Goal: Task Accomplishment & Management: Manage account settings

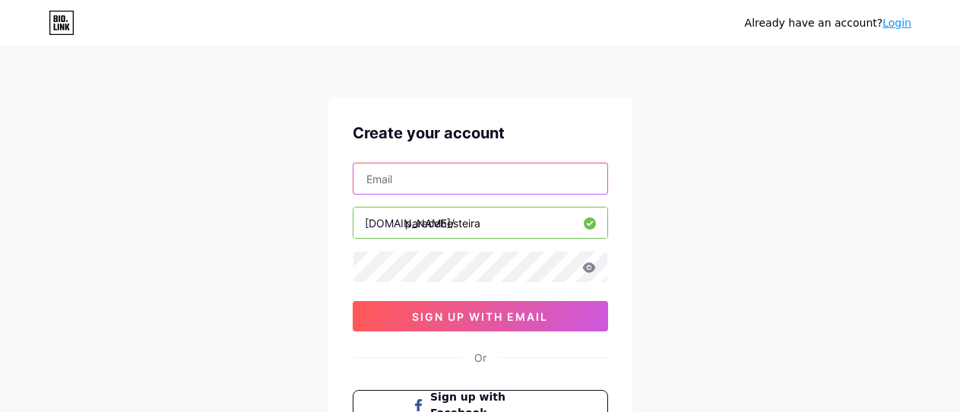
click at [527, 169] on input "text" at bounding box center [480, 178] width 254 height 30
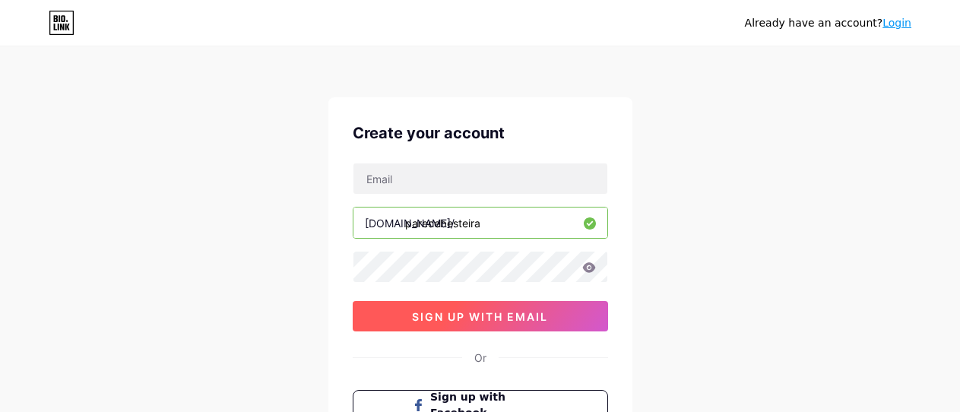
click at [501, 316] on span "sign up with email" at bounding box center [480, 316] width 136 height 13
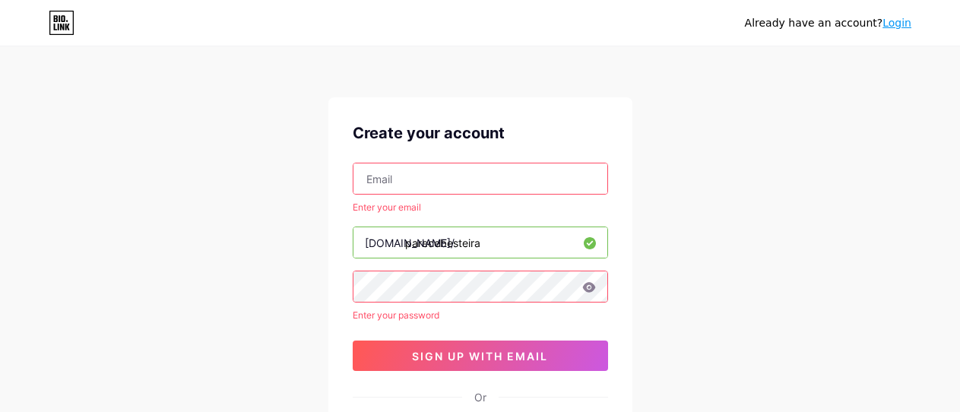
click at [470, 179] on input "text" at bounding box center [480, 178] width 254 height 30
type input "onlyfsecrets@gmail.com"
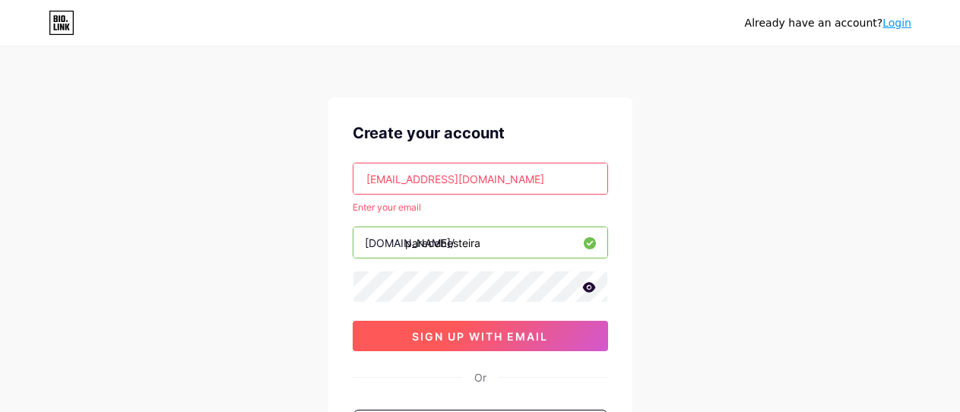
click at [461, 350] on button "sign up with email" at bounding box center [480, 336] width 255 height 30
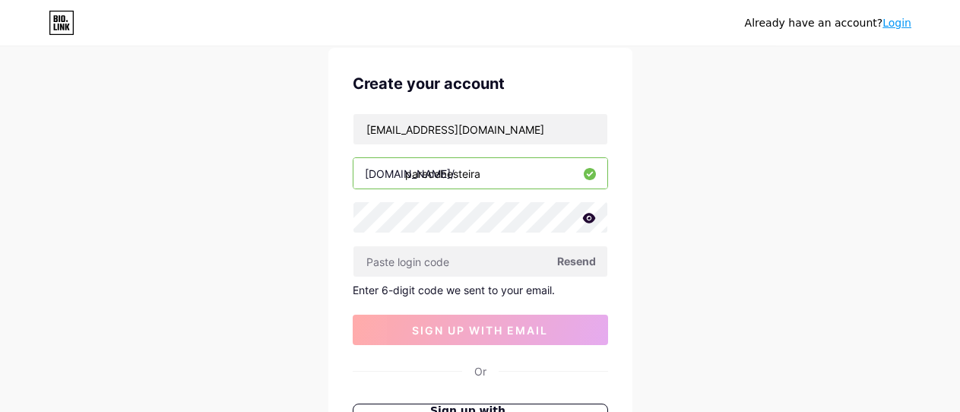
scroll to position [81, 0]
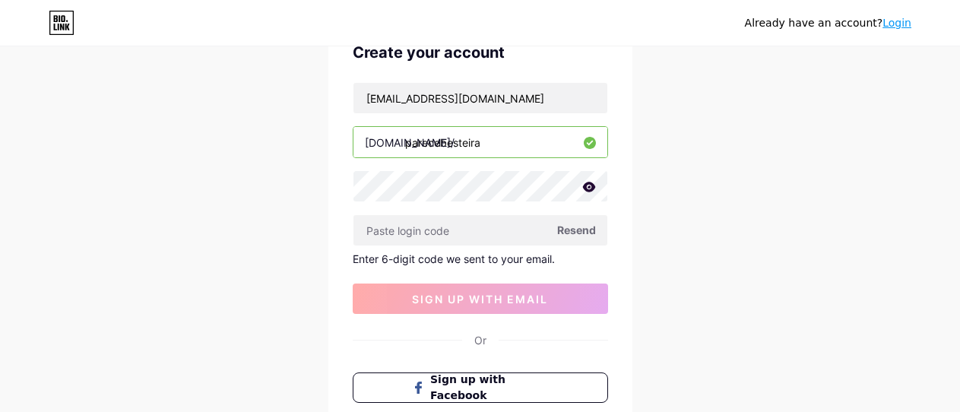
click at [590, 233] on span "Resend" at bounding box center [576, 230] width 39 height 16
click at [415, 226] on input "text" at bounding box center [480, 230] width 254 height 30
paste input "446381"
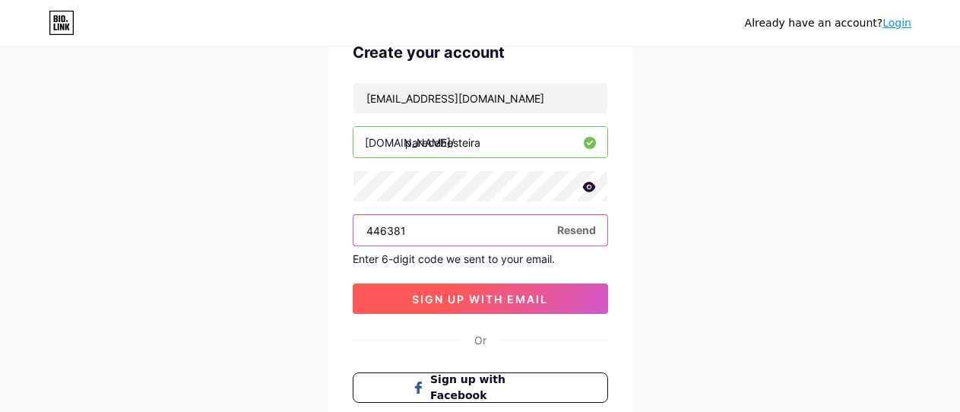
type input "446381"
click at [521, 299] on span "sign up with email" at bounding box center [480, 299] width 136 height 13
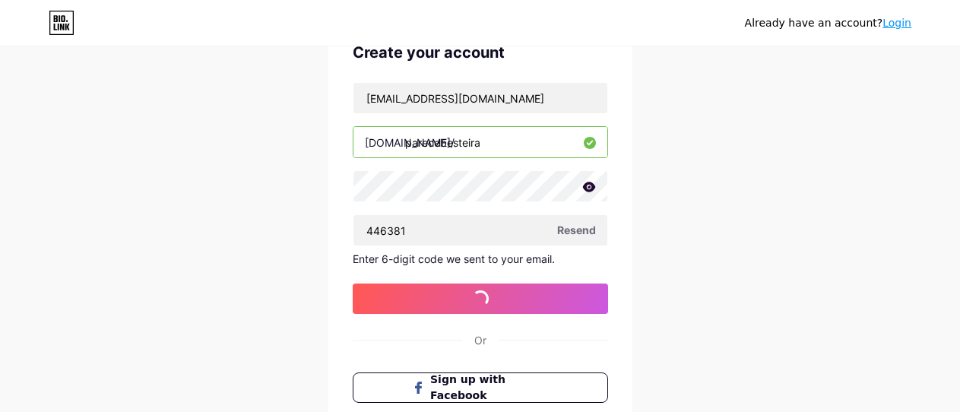
scroll to position [0, 0]
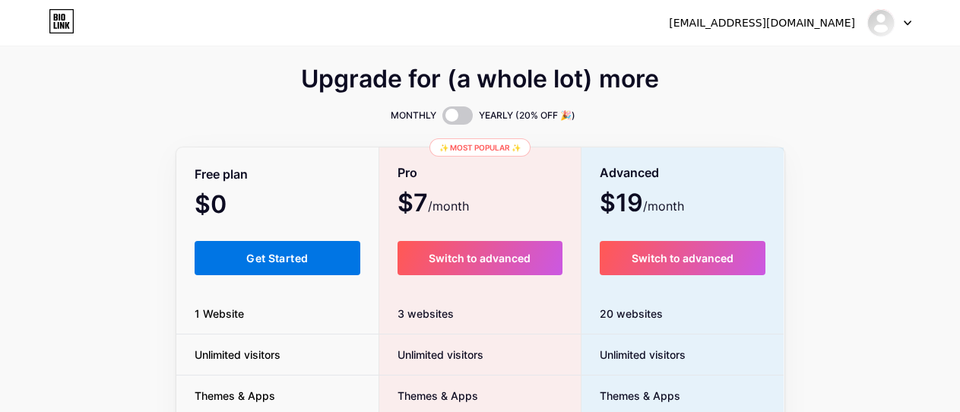
click at [266, 248] on button "Get Started" at bounding box center [278, 258] width 166 height 34
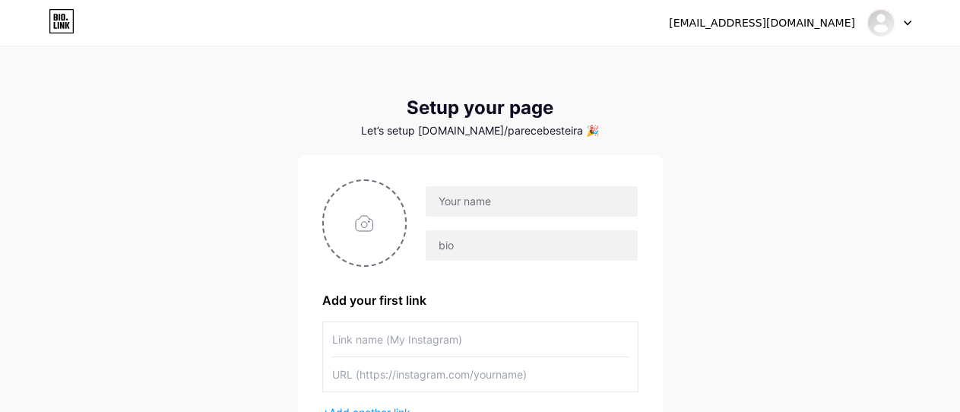
click at [540, 184] on div at bounding box center [480, 222] width 316 height 87
click at [540, 197] on input "text" at bounding box center [531, 201] width 211 height 30
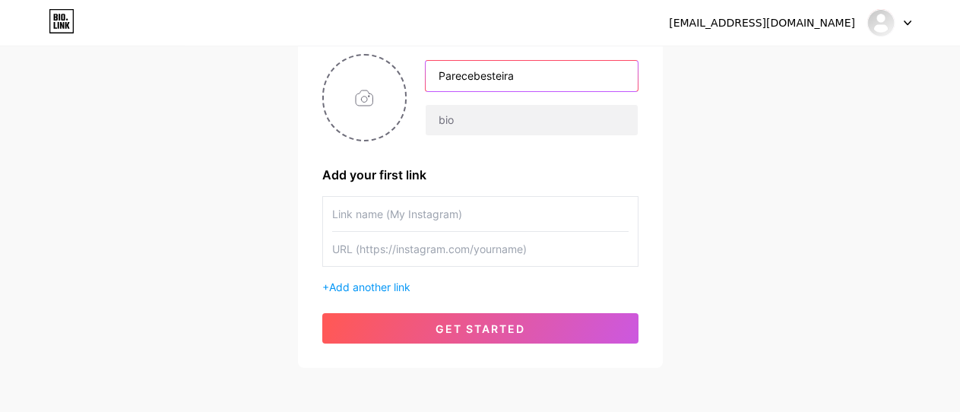
scroll to position [191, 0]
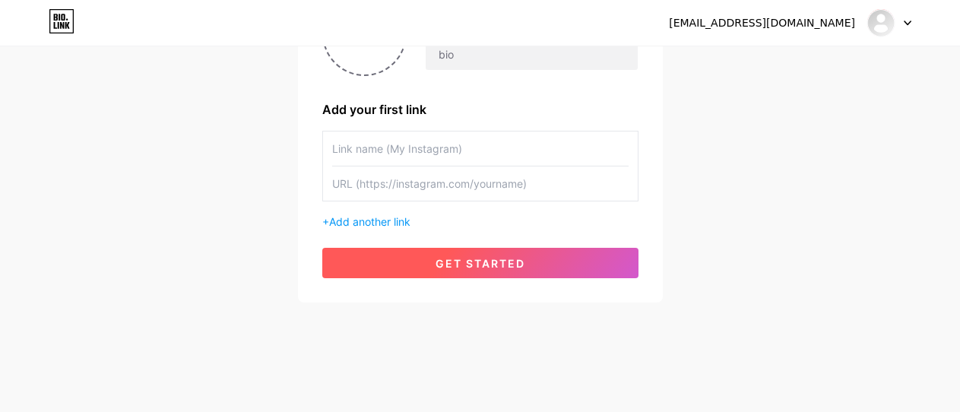
type input "Parecebesteira"
click at [503, 275] on button "get started" at bounding box center [480, 263] width 316 height 30
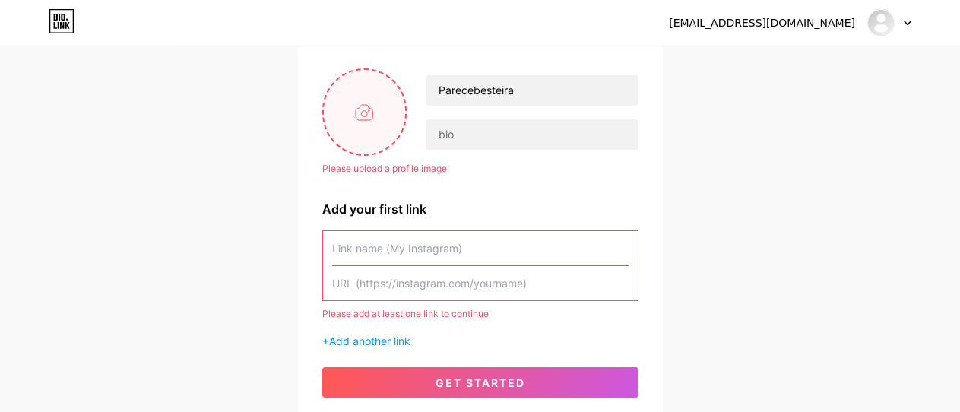
scroll to position [110, 0]
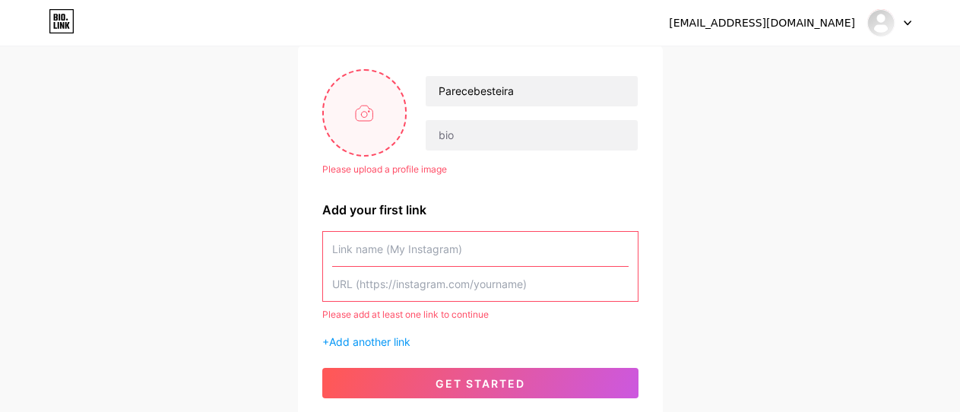
click at [368, 121] on input "file" at bounding box center [365, 113] width 82 height 84
type input "C:\fakepath\ftft.JPG"
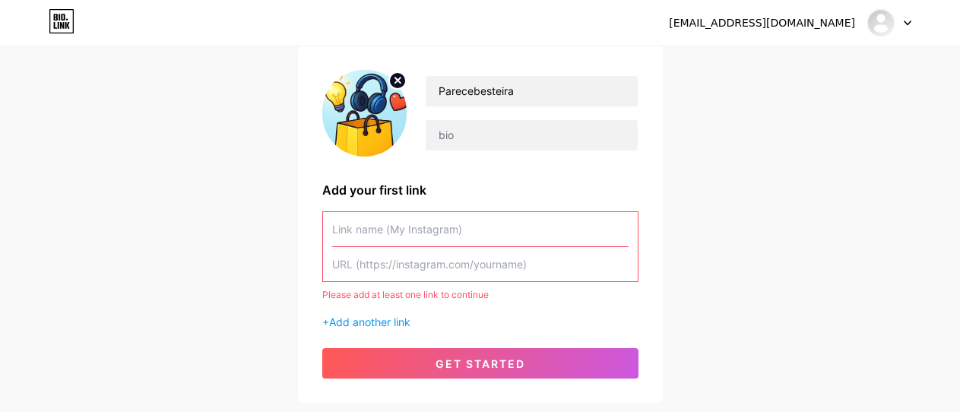
click at [510, 223] on input "text" at bounding box center [480, 229] width 296 height 34
click at [396, 239] on input "text" at bounding box center [480, 229] width 296 height 34
paste input "[URL][DOMAIN_NAME]"
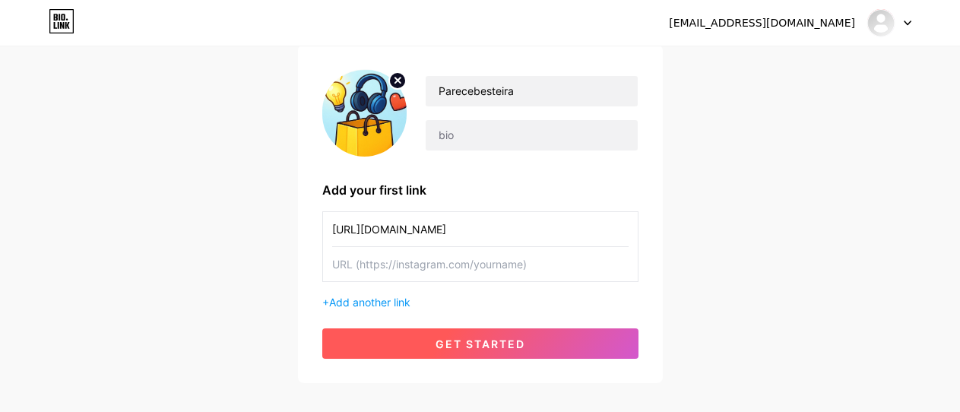
type input "[URL][DOMAIN_NAME]"
click at [497, 340] on span "get started" at bounding box center [480, 343] width 90 height 13
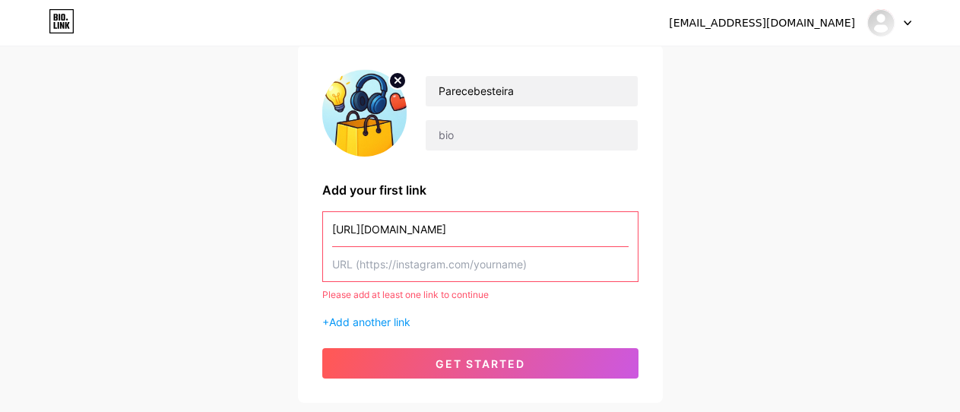
click at [487, 264] on input "text" at bounding box center [480, 264] width 296 height 34
paste input "[URL][DOMAIN_NAME]"
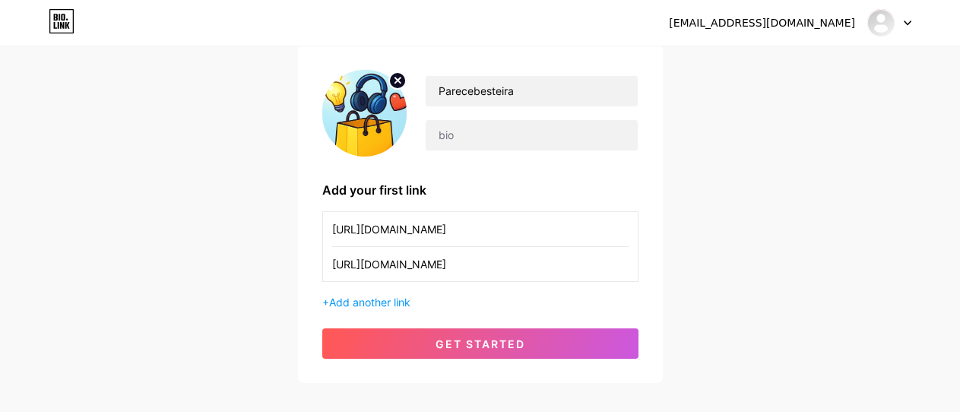
type input "[URL][DOMAIN_NAME]"
click at [568, 235] on input "[URL][DOMAIN_NAME]" at bounding box center [480, 229] width 296 height 34
click at [570, 263] on input "[URL][DOMAIN_NAME]" at bounding box center [480, 264] width 296 height 34
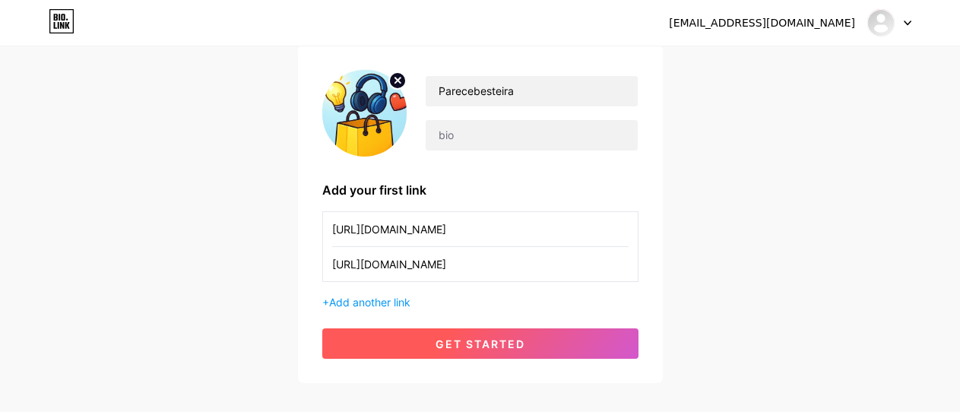
click at [498, 352] on button "get started" at bounding box center [480, 343] width 316 height 30
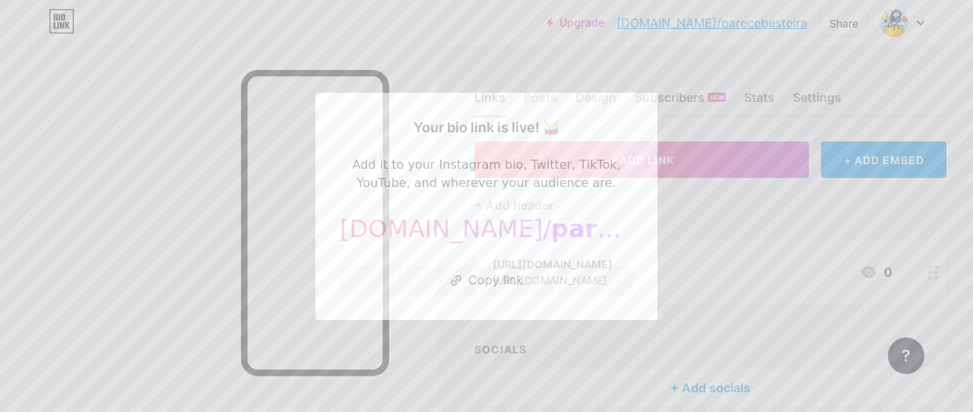
click at [717, 246] on div at bounding box center [486, 206] width 973 height 412
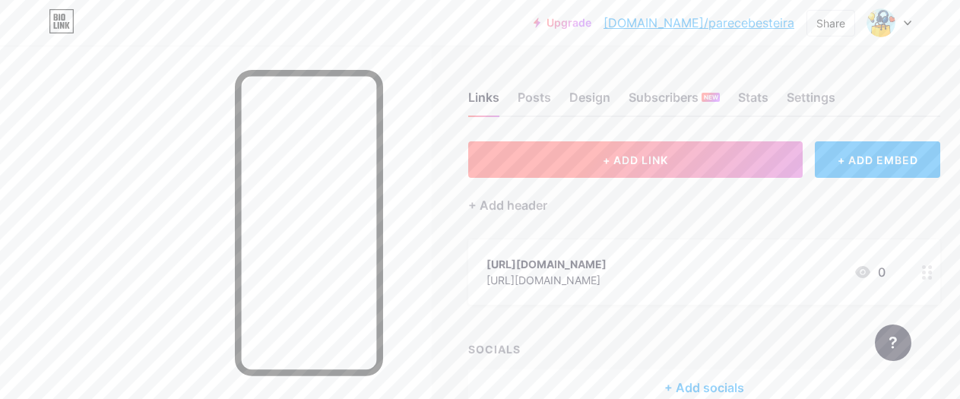
click at [647, 154] on span "+ ADD LINK" at bounding box center [635, 160] width 65 height 13
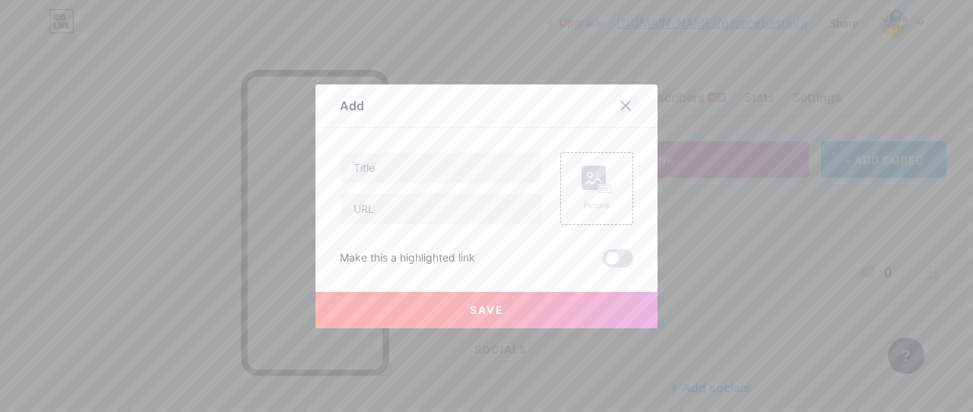
click at [621, 106] on icon at bounding box center [625, 106] width 12 height 12
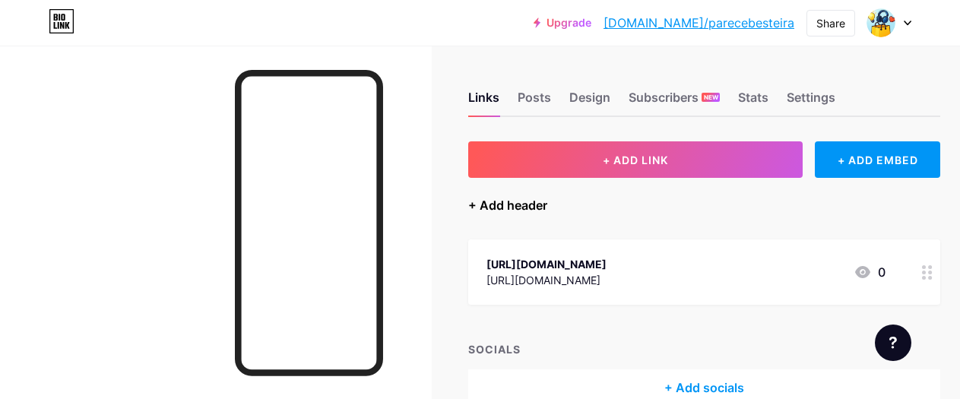
click at [538, 207] on div "+ Add header" at bounding box center [507, 205] width 79 height 18
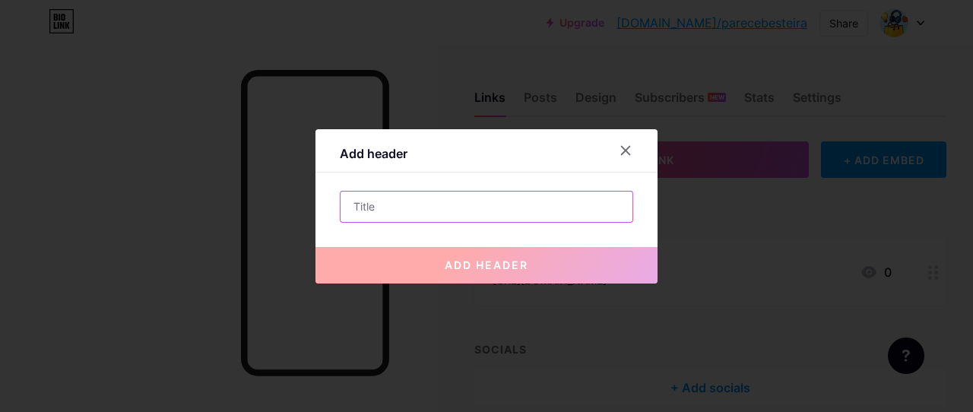
click at [536, 207] on input "text" at bounding box center [486, 206] width 292 height 30
type input "t"
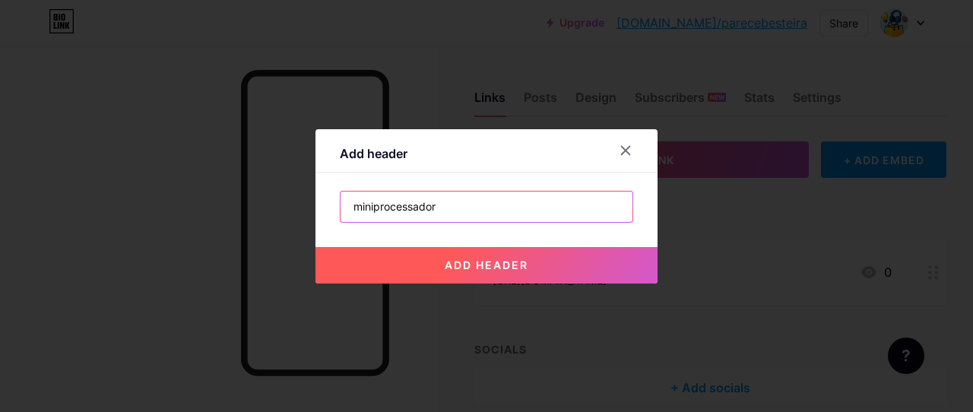
type input "miniprocessador"
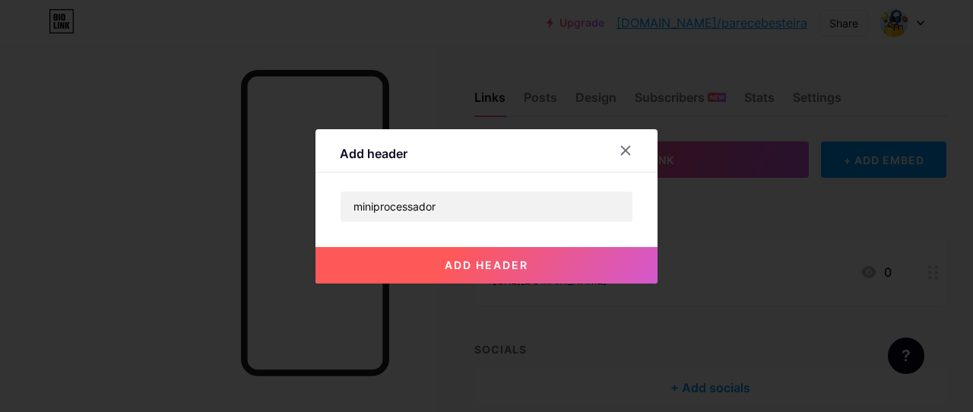
click at [498, 276] on button "add header" at bounding box center [486, 265] width 342 height 36
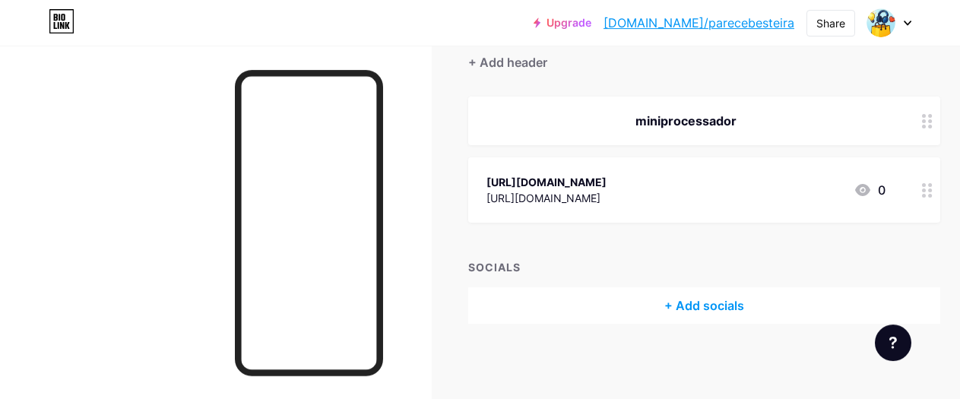
scroll to position [143, 0]
click at [749, 121] on div "miniprocessador" at bounding box center [685, 121] width 399 height 18
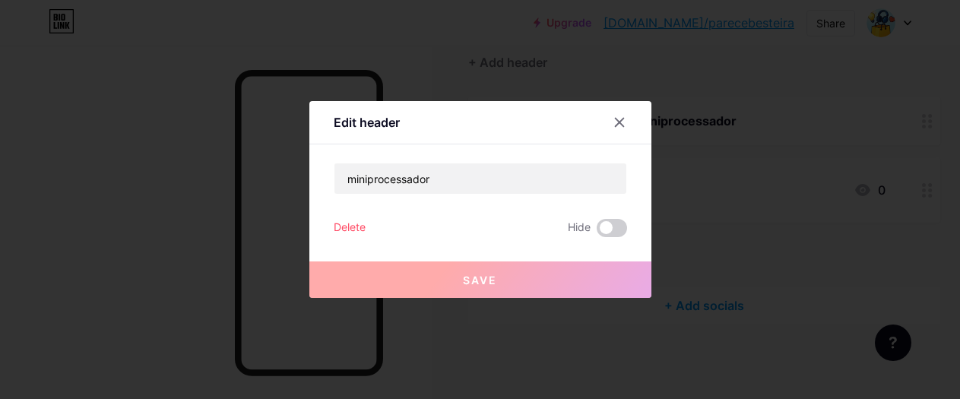
scroll to position [130, 0]
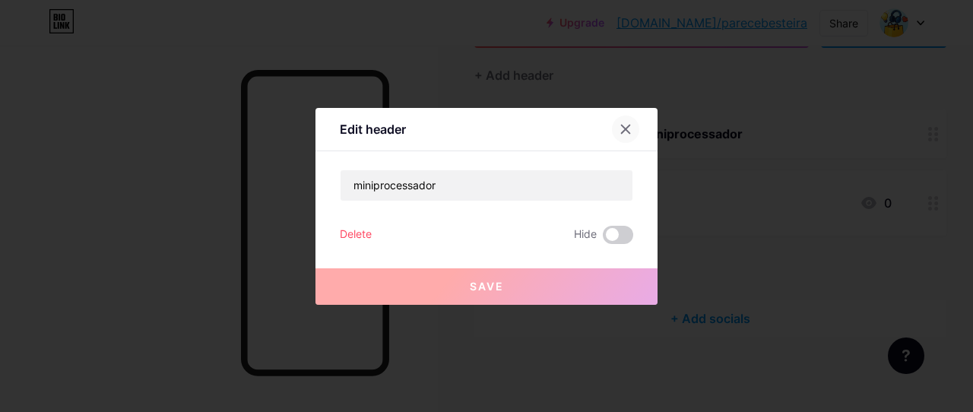
click at [619, 125] on icon at bounding box center [625, 129] width 12 height 12
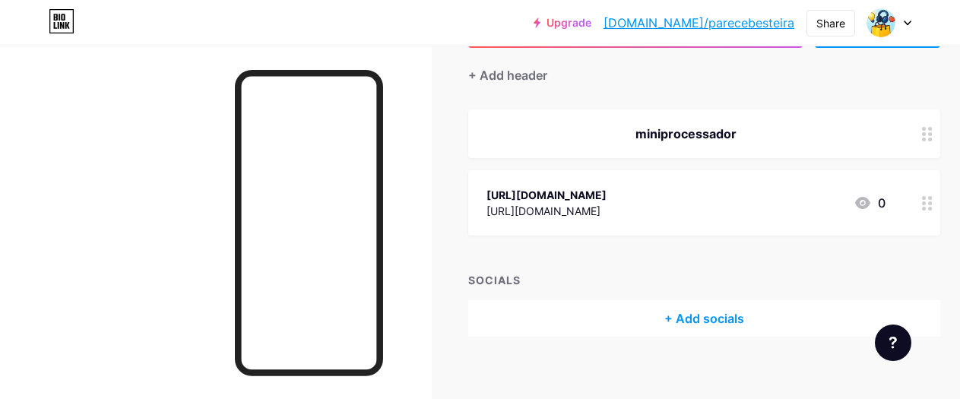
click at [926, 132] on circle at bounding box center [924, 134] width 4 height 4
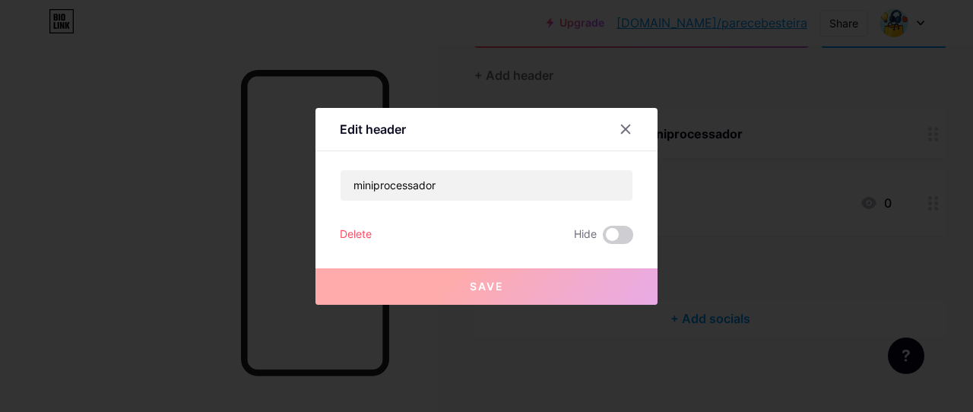
click at [343, 222] on div "miniprocessador Delete Hide Save" at bounding box center [486, 206] width 293 height 74
click at [348, 226] on div "Delete" at bounding box center [356, 235] width 32 height 18
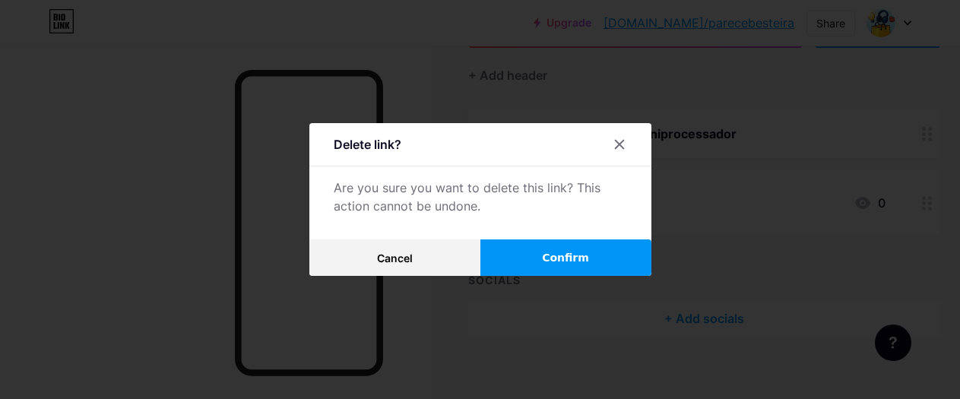
click at [543, 258] on button "Confirm" at bounding box center [565, 257] width 171 height 36
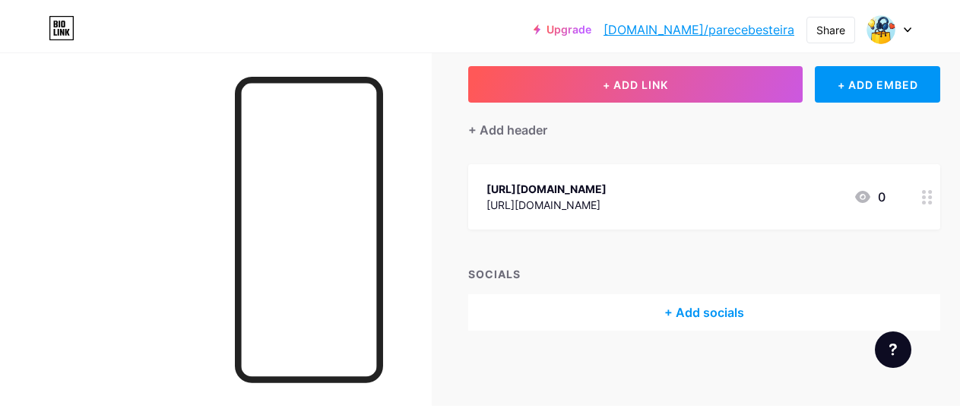
scroll to position [0, 0]
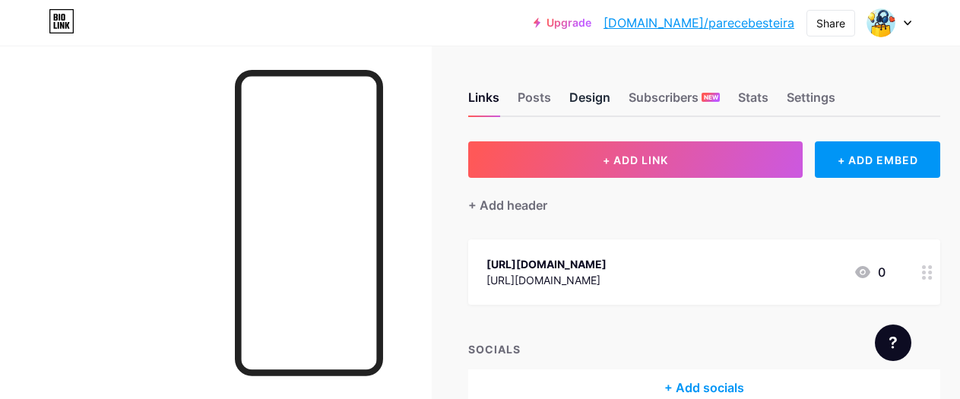
click at [600, 100] on div "Design" at bounding box center [589, 101] width 41 height 27
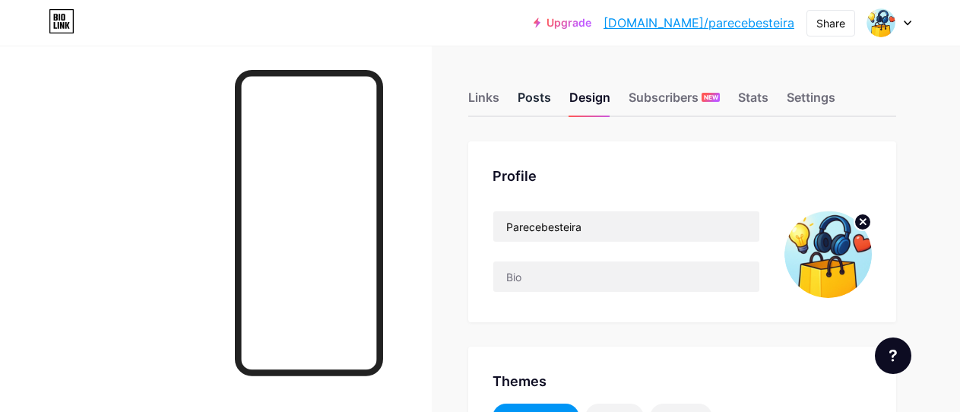
click at [539, 96] on div "Posts" at bounding box center [534, 101] width 33 height 27
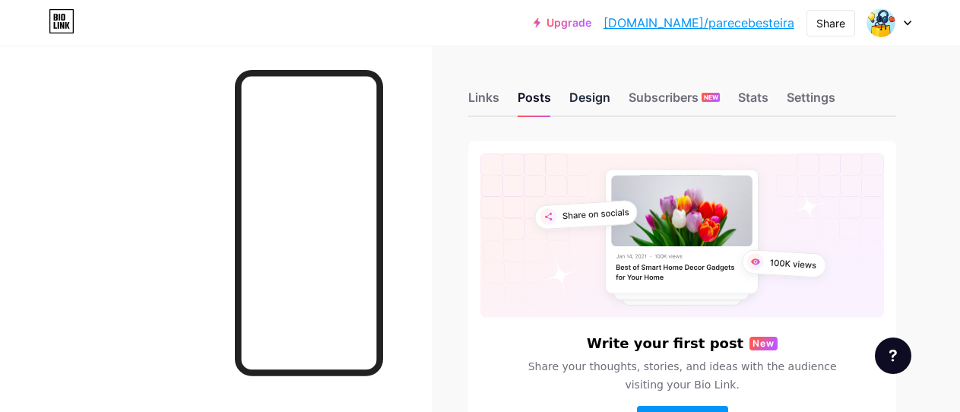
click at [603, 88] on div "Design" at bounding box center [589, 101] width 41 height 27
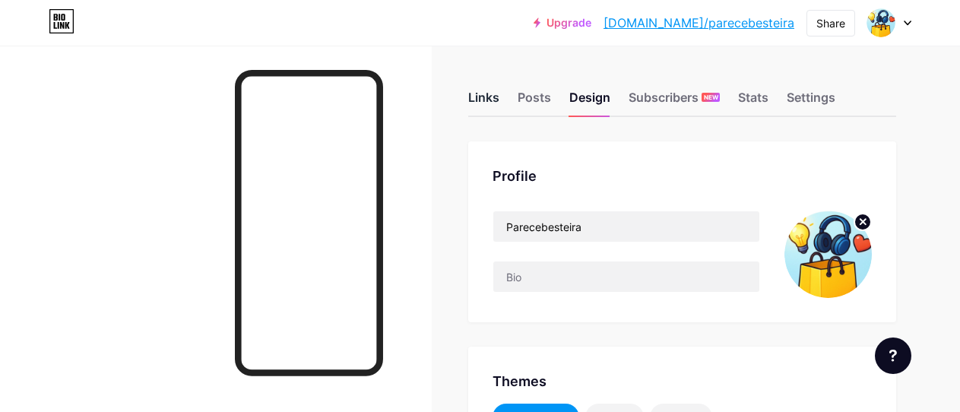
click at [499, 99] on div "Links" at bounding box center [483, 101] width 31 height 27
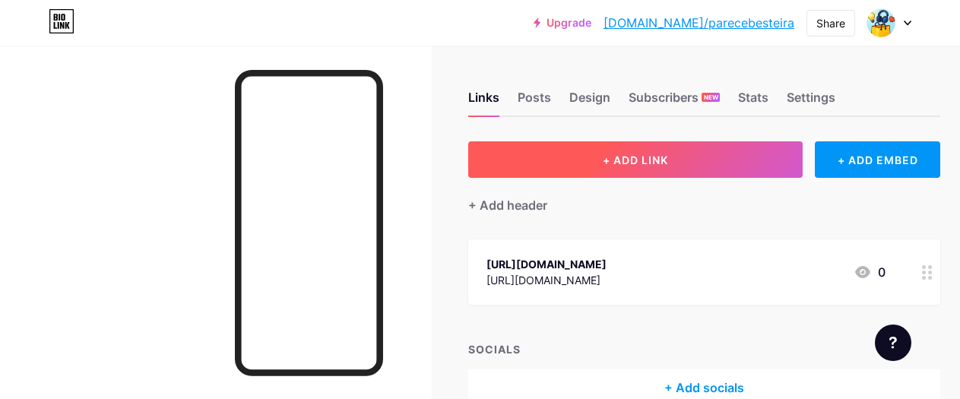
click at [635, 160] on span "+ ADD LINK" at bounding box center [635, 160] width 65 height 13
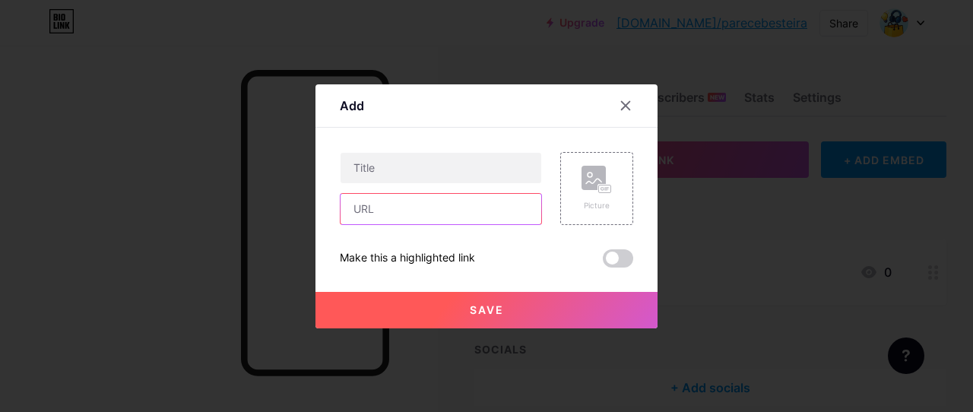
click at [458, 214] on input "text" at bounding box center [440, 209] width 201 height 30
paste input "https://bio.link/"
type input "https://bio.link/"
drag, startPoint x: 451, startPoint y: 208, endPoint x: 271, endPoint y: 202, distance: 180.2
click at [340, 202] on input "https://bio.link/" at bounding box center [440, 209] width 201 height 30
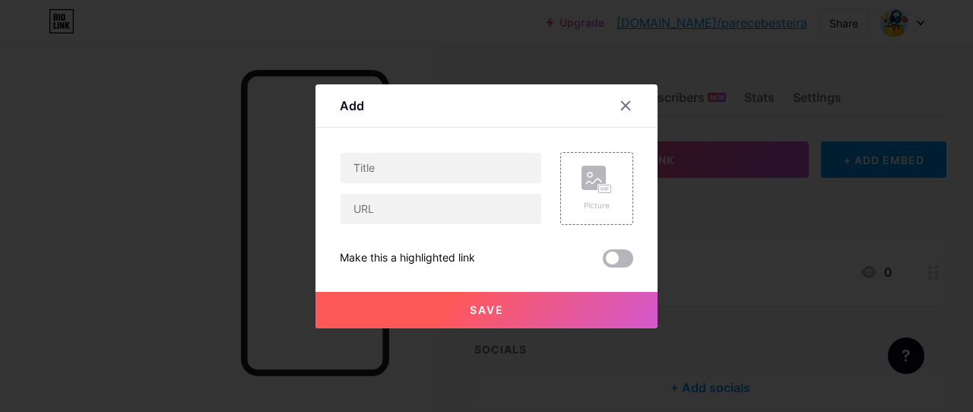
click at [619, 259] on span at bounding box center [618, 258] width 30 height 18
click at [603, 262] on input "checkbox" at bounding box center [603, 262] width 0 height 0
click at [618, 261] on span at bounding box center [618, 258] width 30 height 18
click at [603, 262] on input "checkbox" at bounding box center [603, 262] width 0 height 0
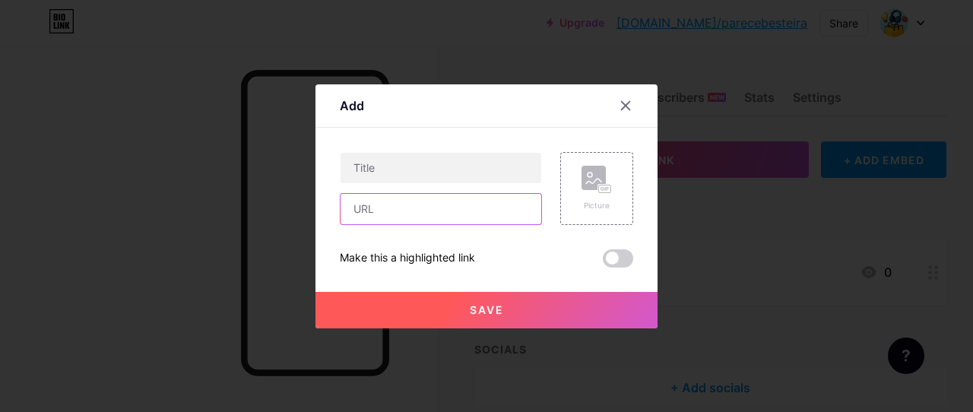
click at [448, 213] on input "text" at bounding box center [440, 209] width 201 height 30
paste input "https://s.shopee.com.br/4L9BRM5xPa https://s.shopee.com.br/4VSbdf5K4d https://s…"
drag, startPoint x: 489, startPoint y: 203, endPoint x: 239, endPoint y: 200, distance: 249.3
click at [340, 200] on input "https://s.shopee.com.br/4L9BRM5xPa https://s.shopee.com.br/4VSbdf5K4d https://s…" at bounding box center [440, 209] width 201 height 30
click at [445, 196] on input "https://s.shopee.com.br/4L9BRM5xPa https://s.shopee.com.br/4VSbdf5K4d https://s…" at bounding box center [440, 209] width 201 height 30
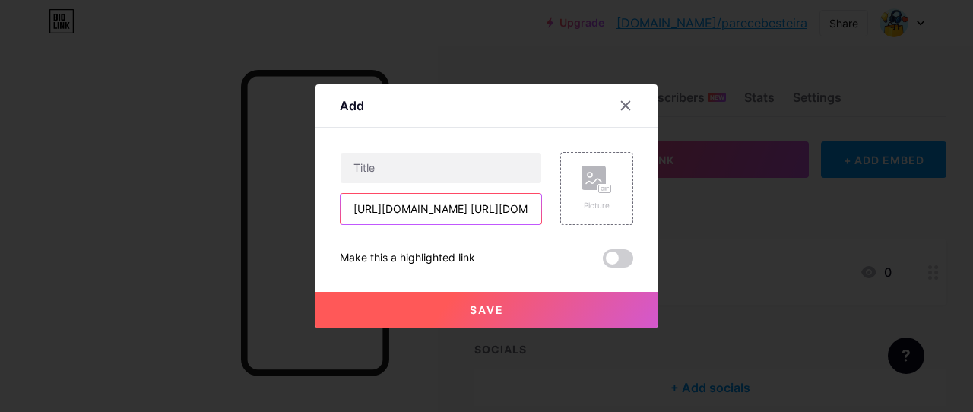
click at [475, 210] on input "https://s.shopee.com.br/4L9BRM5xPa https://s.shopee.com.br/4VSbdf5K4d https://s…" at bounding box center [440, 209] width 201 height 30
click at [511, 209] on input "https://s.shopee.com.br/4L9BRM5xPa https://s.shopee.com.br/4VSbdf5K4d https://s…" at bounding box center [440, 209] width 201 height 30
click at [519, 210] on input "https://s.shopee.com.br/4L9BRM5xPa https://s.shopee.com.br/4VSbdf5K4d https://s…" at bounding box center [440, 209] width 201 height 30
type input "h"
click at [612, 106] on div at bounding box center [625, 105] width 27 height 27
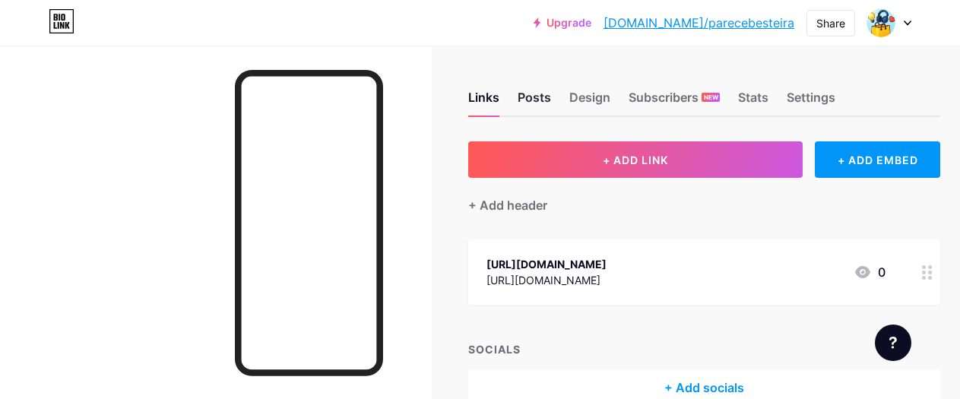
click at [543, 91] on div "Posts" at bounding box center [534, 101] width 33 height 27
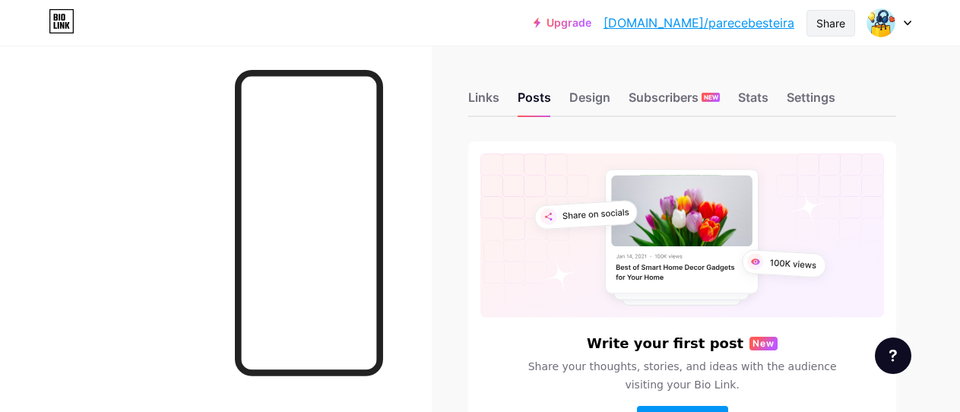
click at [848, 30] on div "Share" at bounding box center [830, 23] width 49 height 27
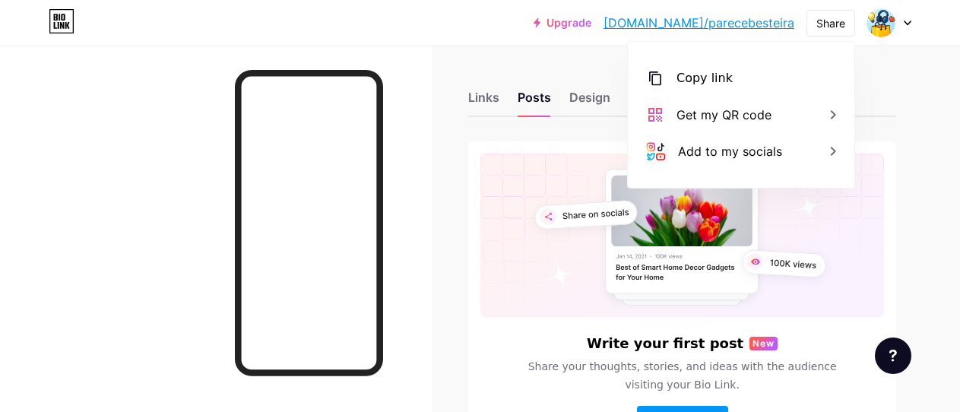
click at [907, 15] on div at bounding box center [889, 22] width 44 height 27
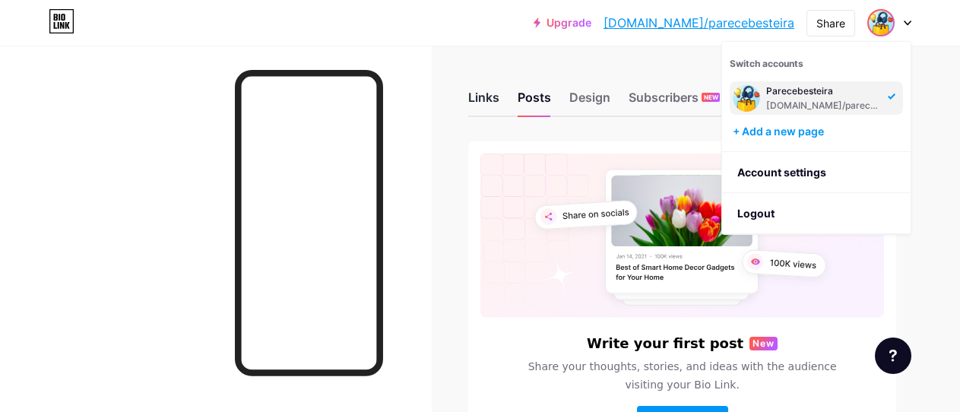
click at [499, 99] on div "Links" at bounding box center [483, 101] width 31 height 27
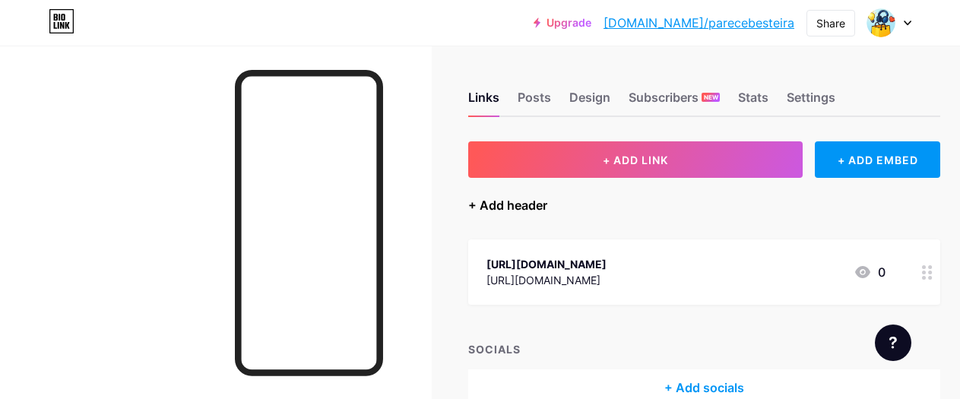
click at [539, 209] on div "+ Add header" at bounding box center [507, 205] width 79 height 18
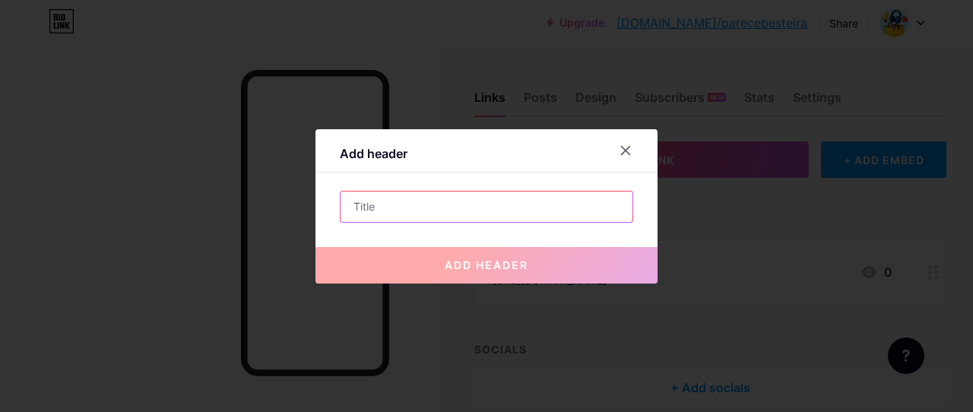
click at [539, 209] on input "text" at bounding box center [486, 206] width 292 height 30
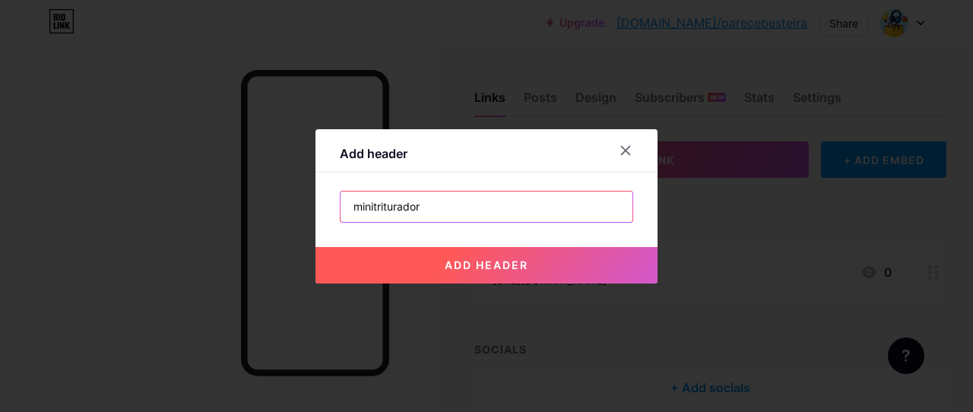
drag, startPoint x: 430, startPoint y: 202, endPoint x: 185, endPoint y: 191, distance: 245.7
click at [340, 191] on input "minitriturador" at bounding box center [486, 206] width 292 height 30
type input "processador"
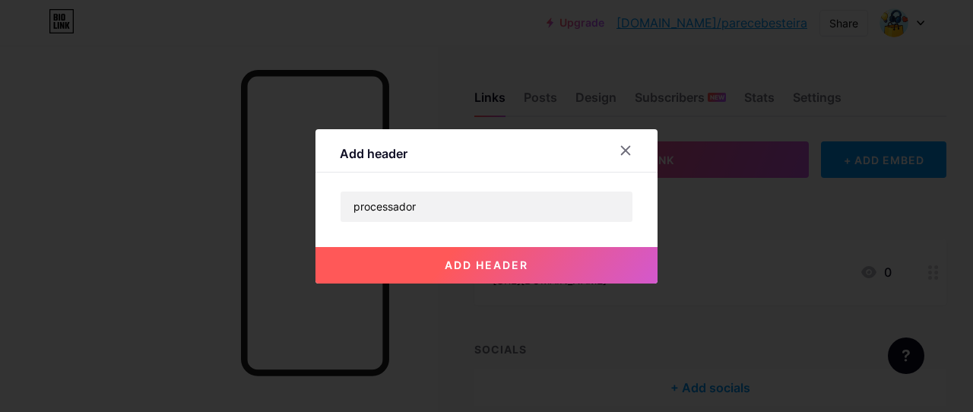
click at [369, 263] on button "add header" at bounding box center [486, 265] width 342 height 36
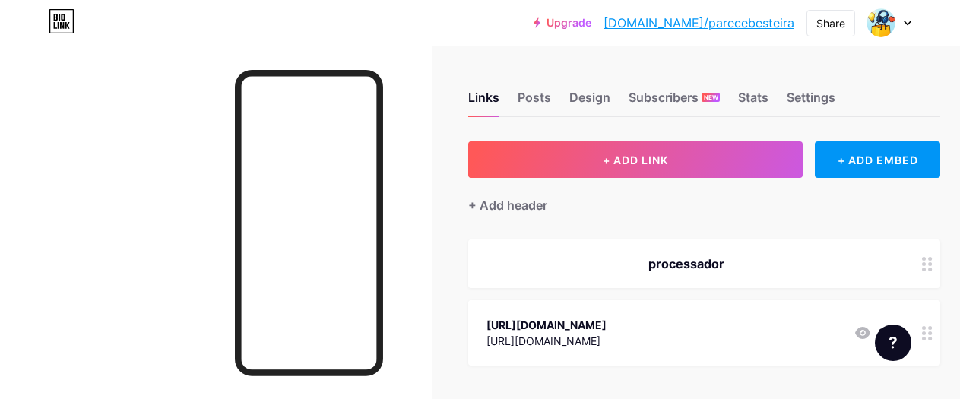
click at [929, 265] on icon at bounding box center [927, 264] width 11 height 14
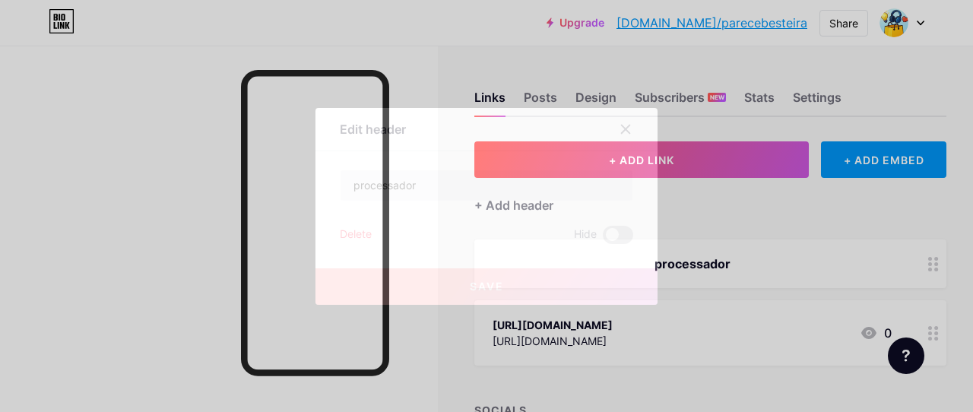
click at [761, 235] on div at bounding box center [486, 206] width 973 height 412
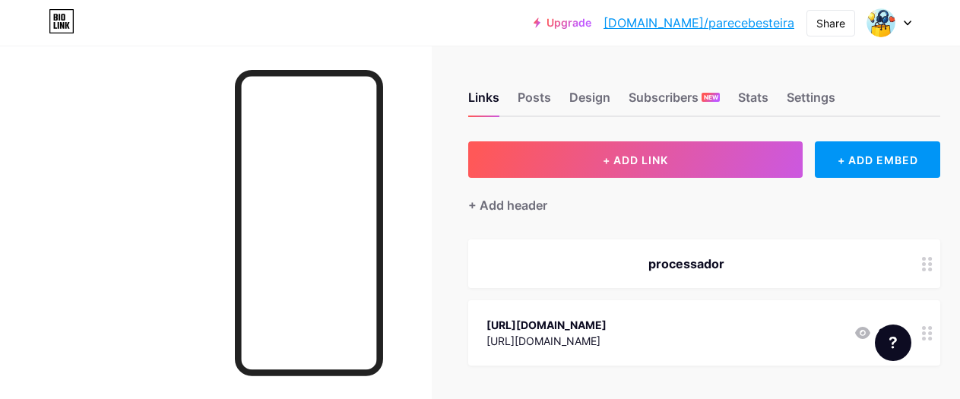
click at [679, 258] on div "processador" at bounding box center [685, 264] width 399 height 18
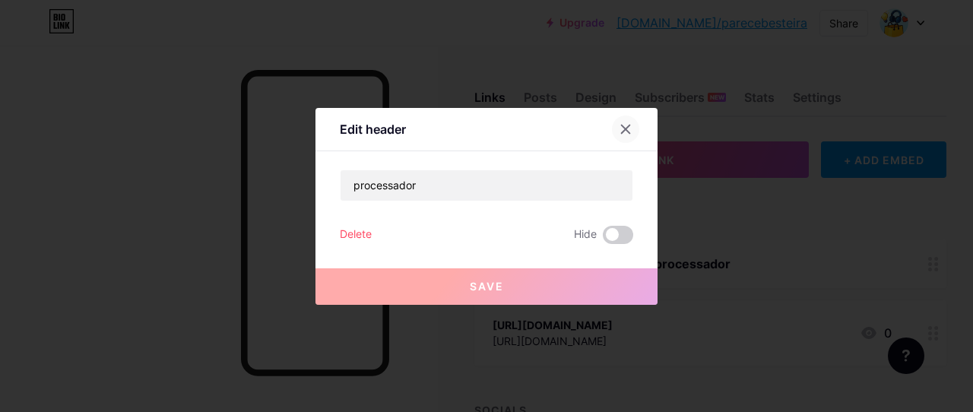
click at [619, 134] on icon at bounding box center [625, 129] width 12 height 12
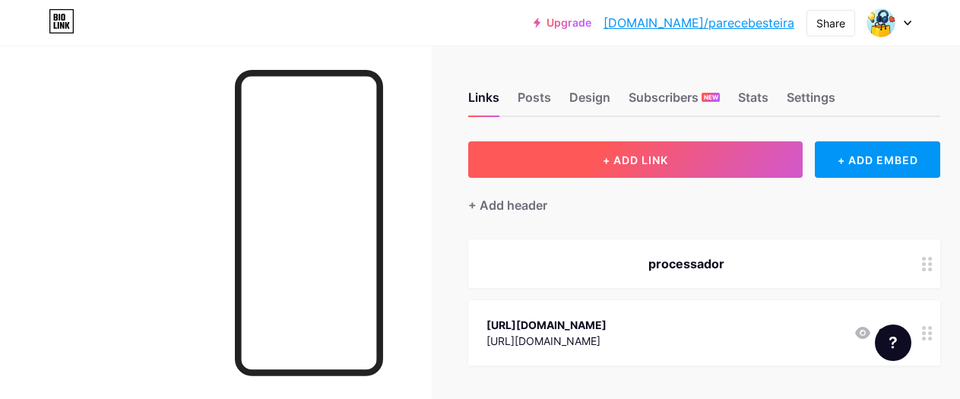
click at [592, 154] on button "+ ADD LINK" at bounding box center [635, 159] width 334 height 36
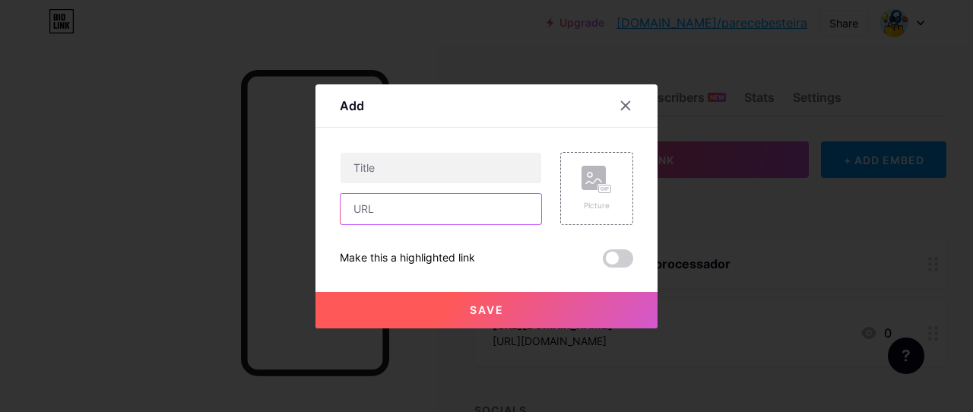
click at [478, 205] on input "text" at bounding box center [440, 209] width 201 height 30
click at [483, 201] on input "text" at bounding box center [440, 209] width 201 height 30
click at [481, 212] on input "text" at bounding box center [440, 209] width 201 height 30
paste input "https://s.shopee.com.br/5VL8oRNE6f"
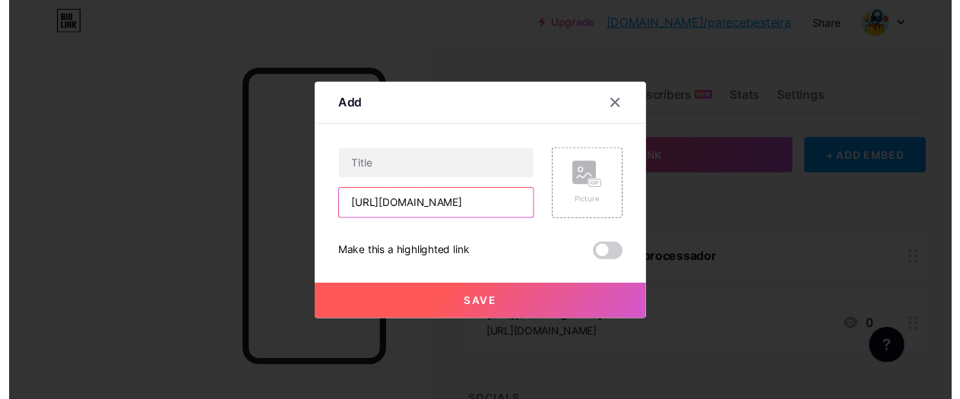
scroll to position [0, 12]
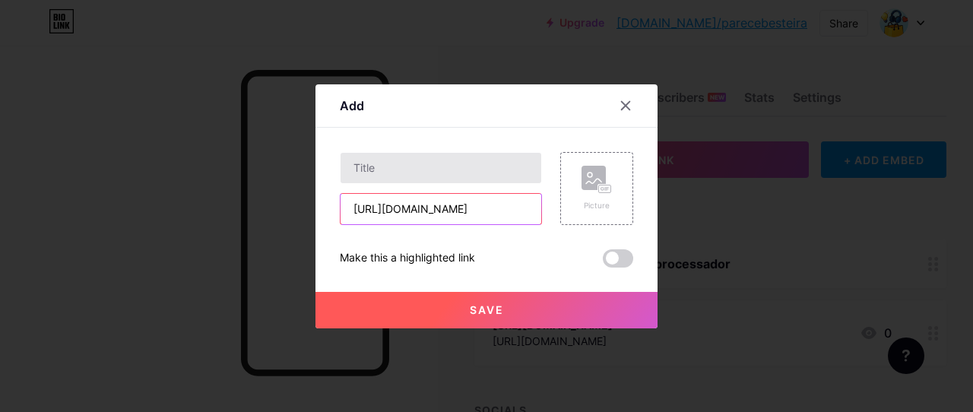
type input "https://s.shopee.com.br/5VL8oRNE6f"
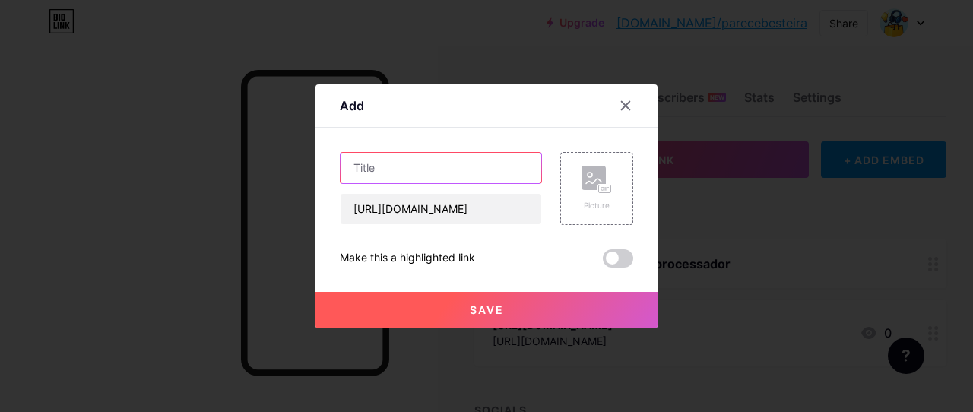
click at [441, 174] on input "text" at bounding box center [440, 168] width 201 height 30
type input "1"
click at [497, 309] on button "Save" at bounding box center [486, 310] width 342 height 36
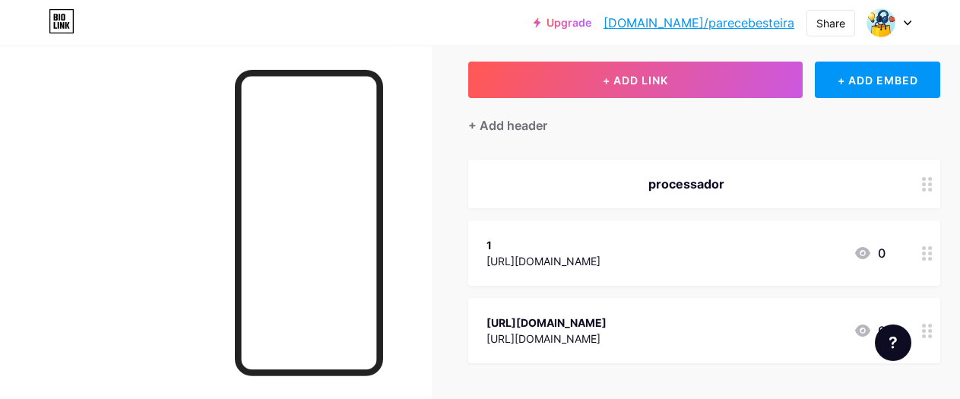
scroll to position [81, 0]
click at [932, 249] on icon at bounding box center [927, 252] width 11 height 14
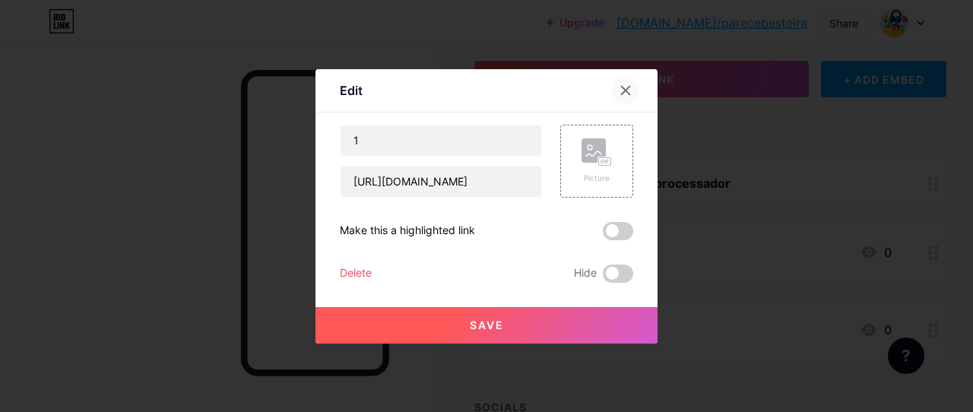
click at [622, 88] on icon at bounding box center [626, 90] width 8 height 8
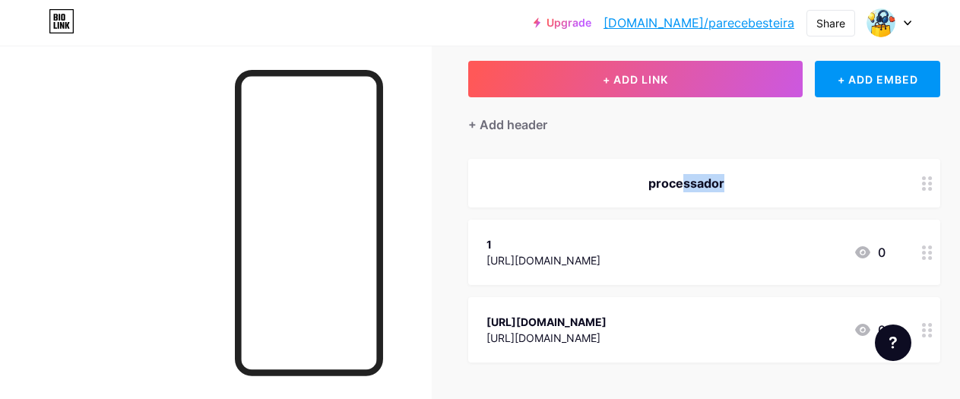
drag, startPoint x: 662, startPoint y: 255, endPoint x: 666, endPoint y: 176, distance: 79.1
click at [600, 252] on div "https://s.shopee.com.br/5VL8oRNE6f" at bounding box center [543, 260] width 114 height 16
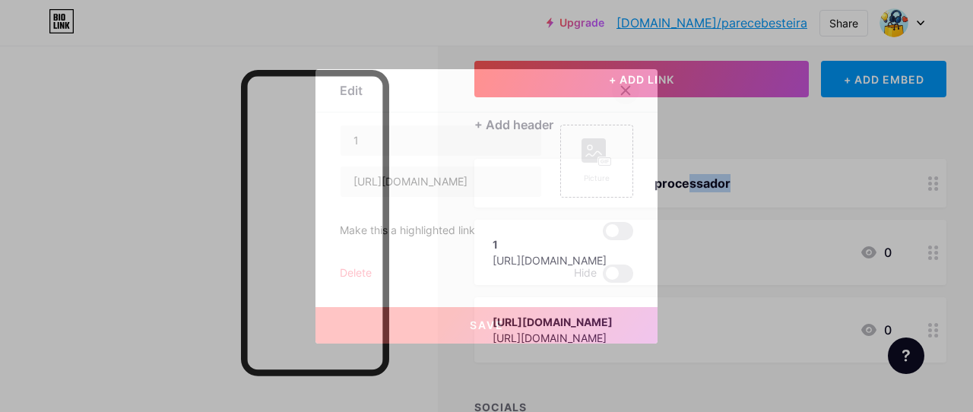
click at [622, 88] on icon at bounding box center [626, 90] width 8 height 8
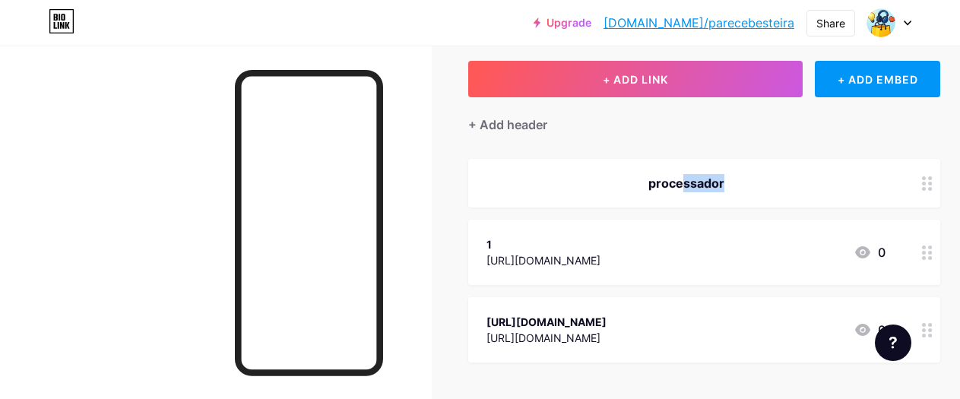
click at [758, 241] on div "1 https://s.shopee.com.br/5VL8oRNE6f 0" at bounding box center [685, 252] width 399 height 35
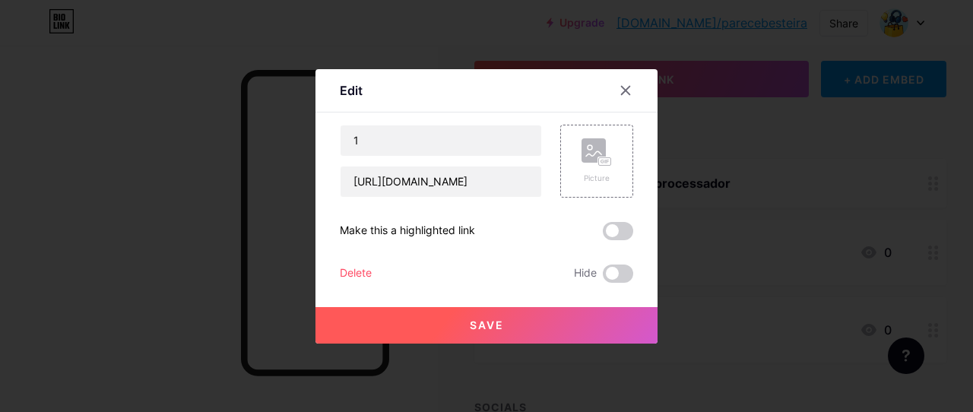
click at [345, 270] on div "Delete" at bounding box center [356, 273] width 32 height 18
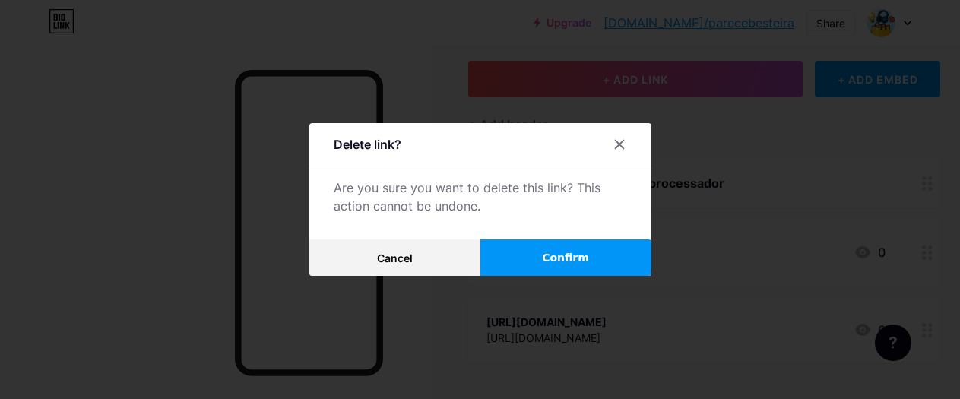
drag, startPoint x: 414, startPoint y: 272, endPoint x: 557, endPoint y: 252, distance: 144.3
click at [557, 252] on div "Cancel Confirm" at bounding box center [480, 257] width 342 height 36
click at [559, 258] on span "Confirm" at bounding box center [565, 258] width 47 height 16
click at [614, 148] on icon at bounding box center [619, 144] width 12 height 12
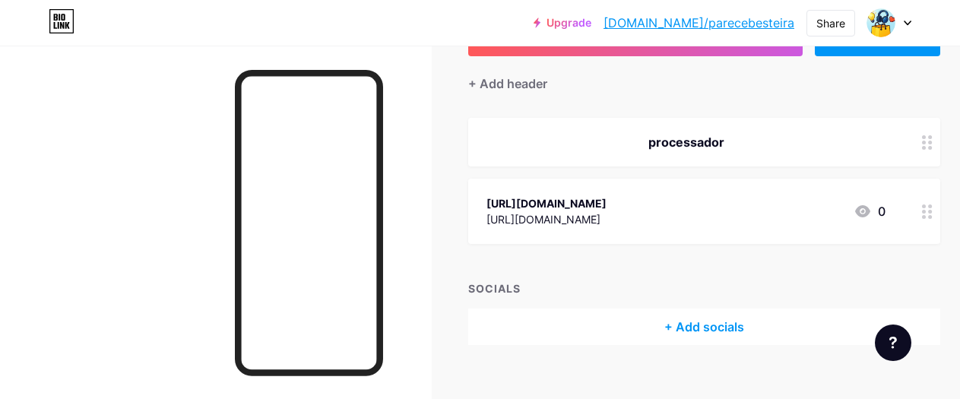
scroll to position [143, 0]
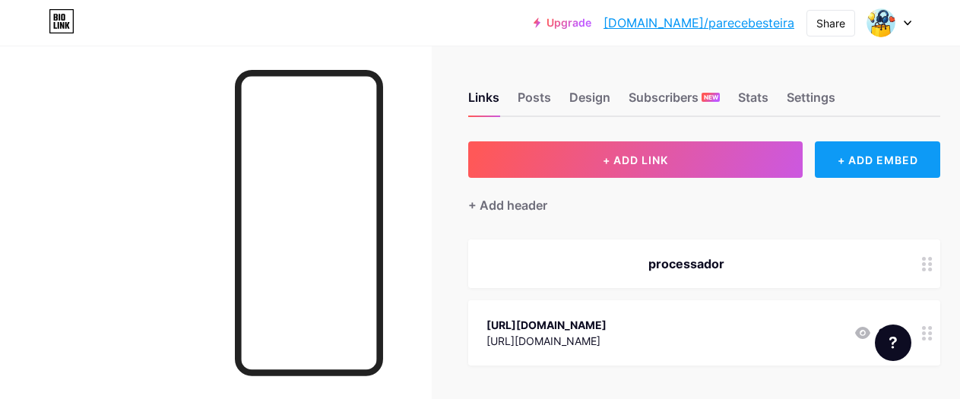
click at [916, 160] on div "+ ADD EMBED" at bounding box center [877, 159] width 125 height 36
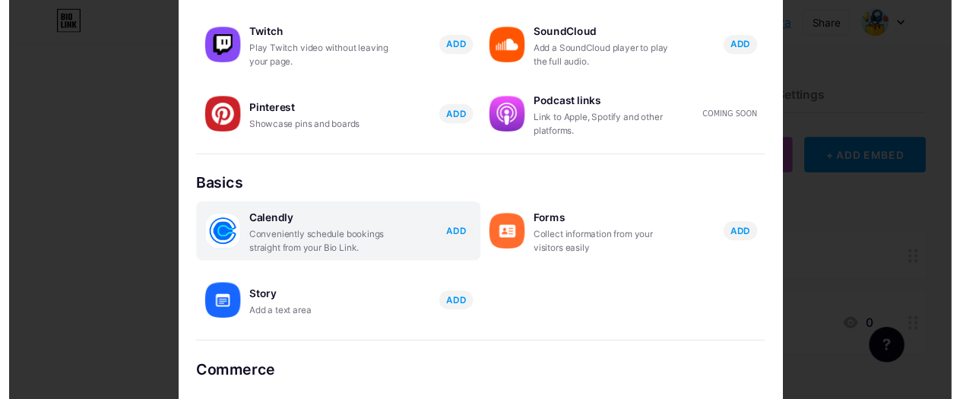
scroll to position [353, 0]
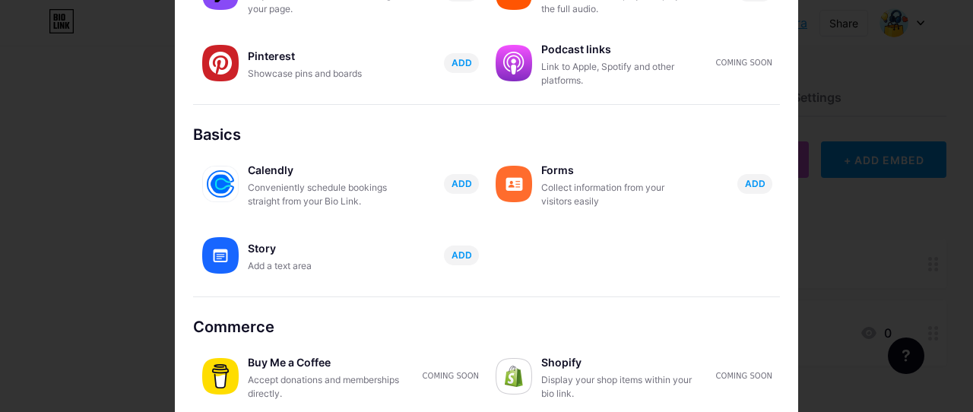
click at [839, 252] on div at bounding box center [486, 206] width 973 height 412
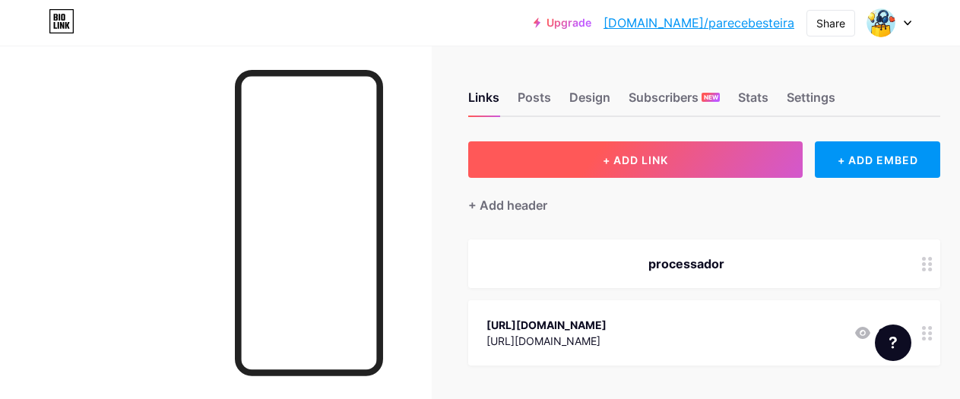
click at [628, 165] on span "+ ADD LINK" at bounding box center [635, 160] width 65 height 13
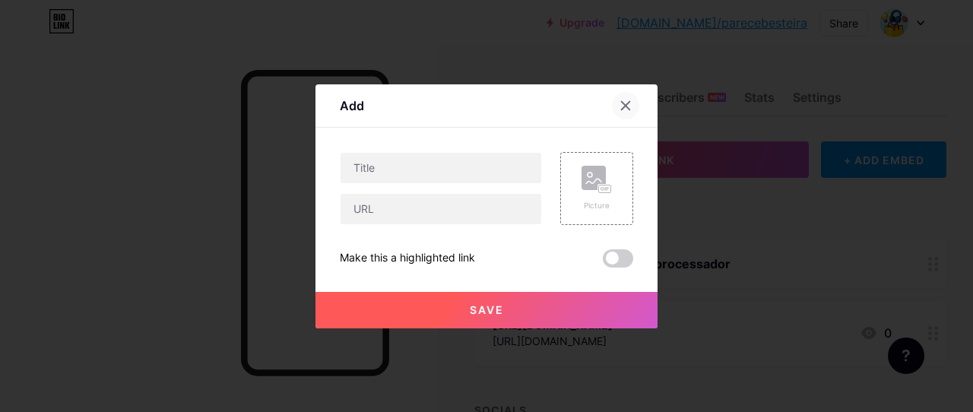
click at [622, 105] on icon at bounding box center [626, 105] width 8 height 8
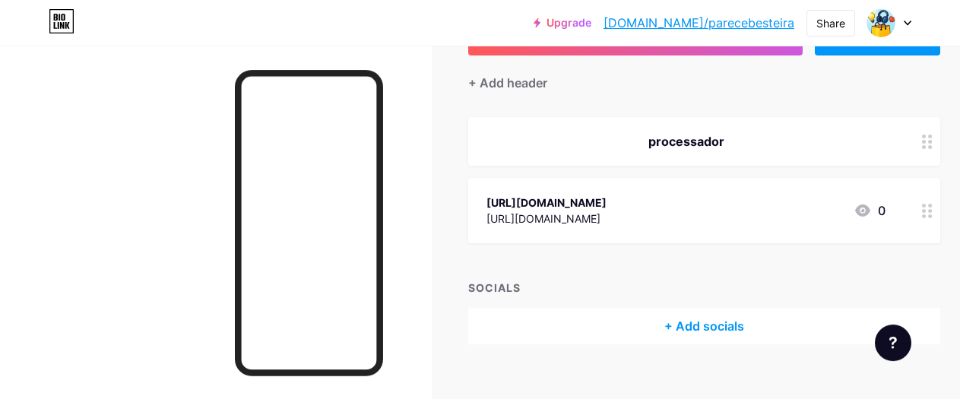
scroll to position [143, 0]
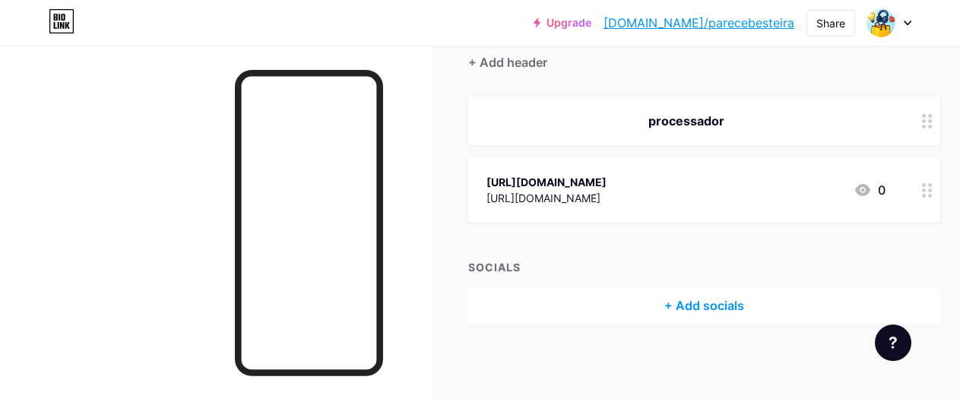
click at [792, 188] on div "[URL][DOMAIN_NAME] [URL][DOMAIN_NAME] 0" at bounding box center [685, 190] width 399 height 35
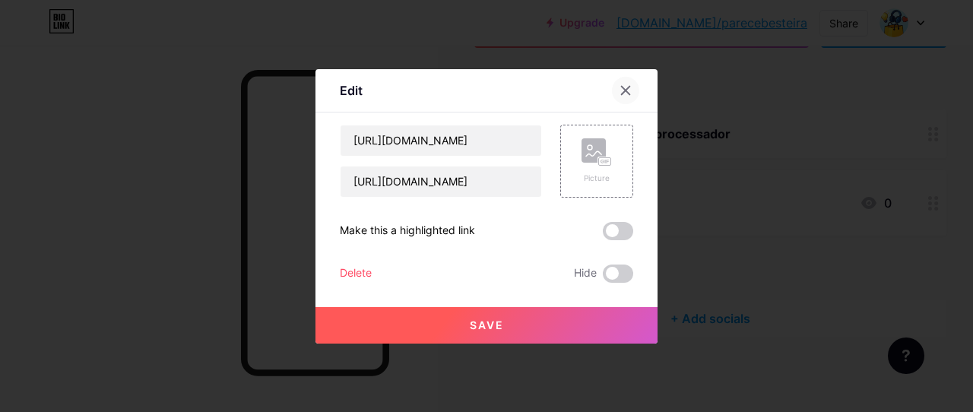
click at [612, 92] on div at bounding box center [625, 90] width 27 height 27
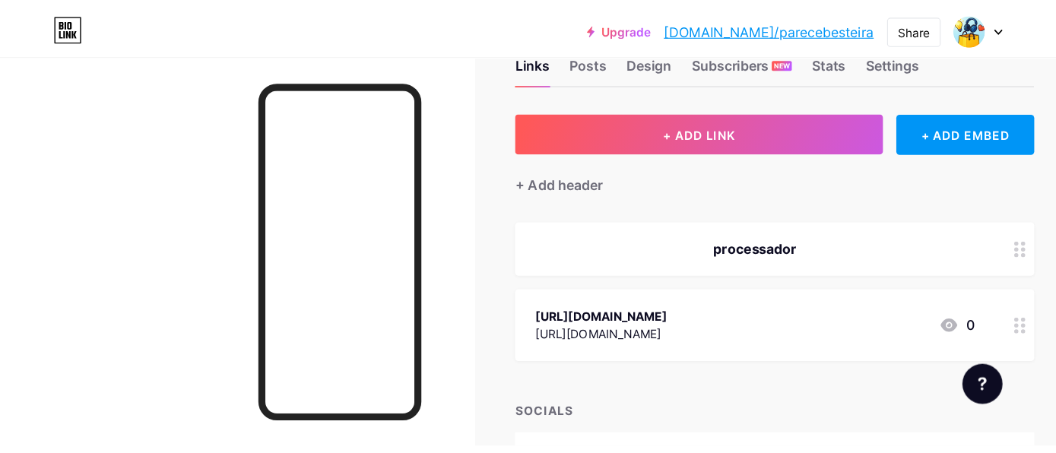
scroll to position [0, 0]
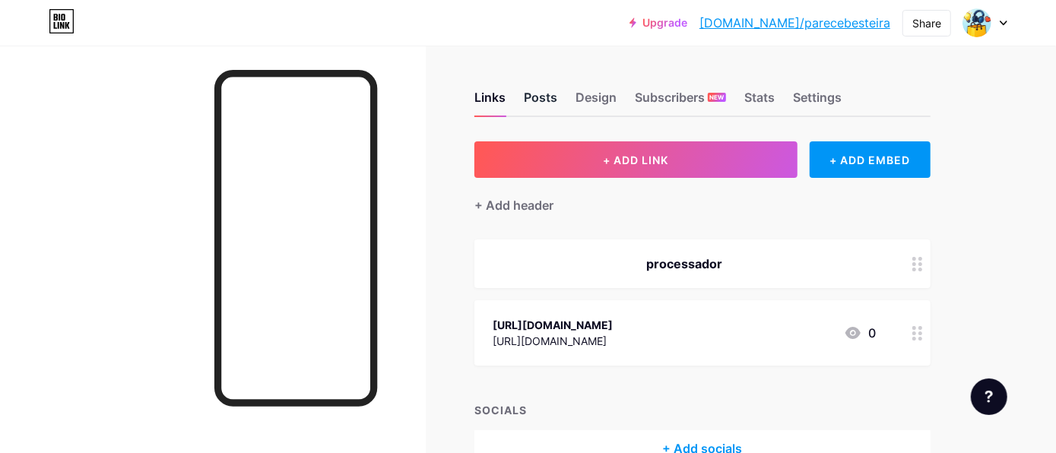
click at [535, 104] on div "Posts" at bounding box center [540, 101] width 33 height 27
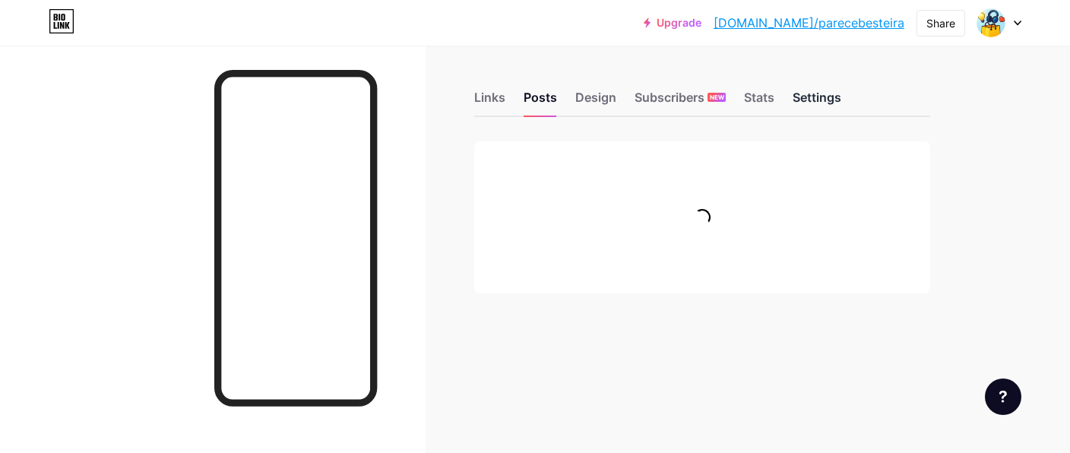
click at [828, 90] on div "Settings" at bounding box center [817, 101] width 49 height 27
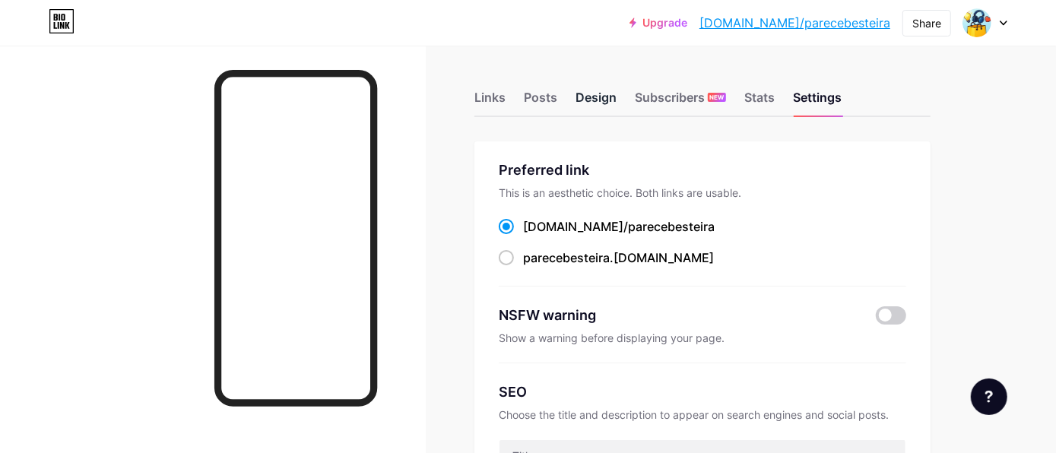
click at [580, 93] on div "Design" at bounding box center [595, 101] width 41 height 27
click at [685, 101] on div "Subscribers NEW" at bounding box center [680, 101] width 91 height 27
click at [543, 100] on div "Posts" at bounding box center [540, 101] width 33 height 27
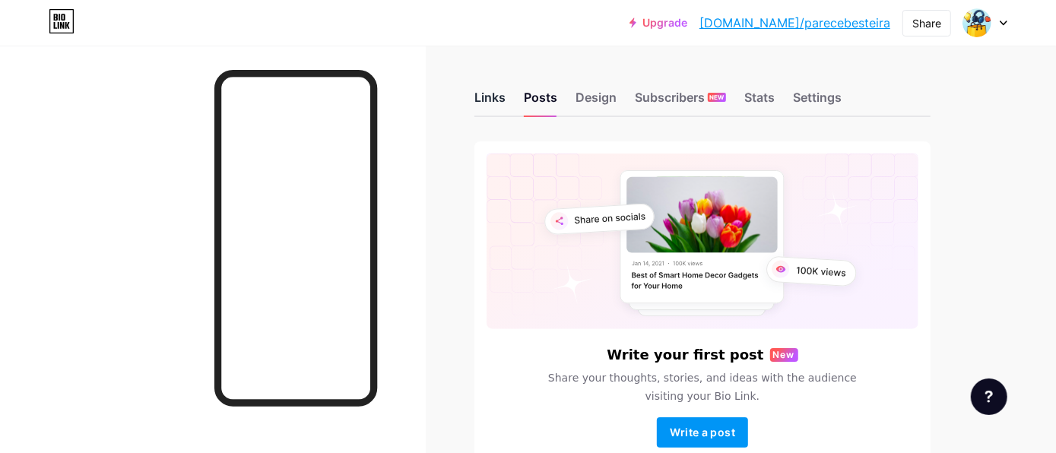
click at [486, 96] on div "Links" at bounding box center [489, 101] width 31 height 27
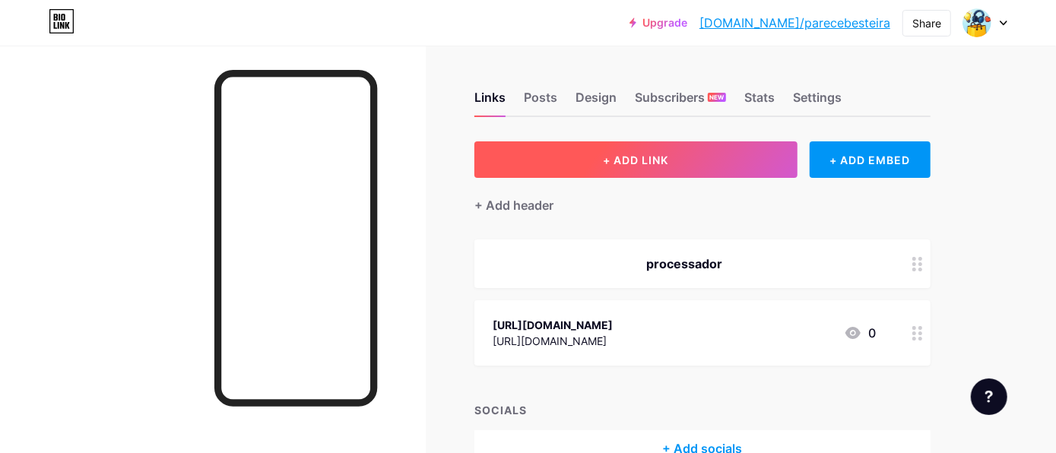
click at [588, 176] on button "+ ADD LINK" at bounding box center [635, 159] width 323 height 36
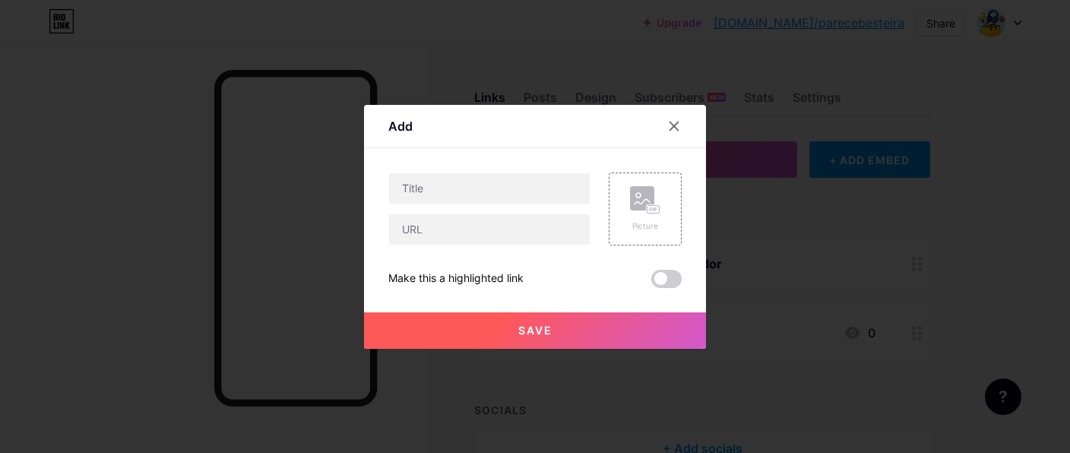
click at [511, 210] on div at bounding box center [489, 209] width 202 height 73
click at [505, 229] on input "text" at bounding box center [489, 229] width 201 height 30
paste input "[URL][DOMAIN_NAME]"
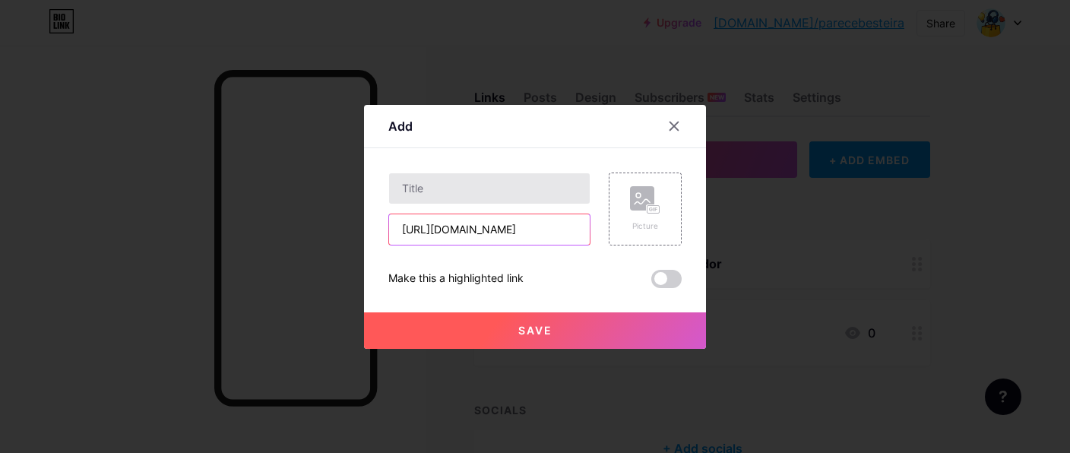
scroll to position [0, 14]
type input "[URL][DOMAIN_NAME]"
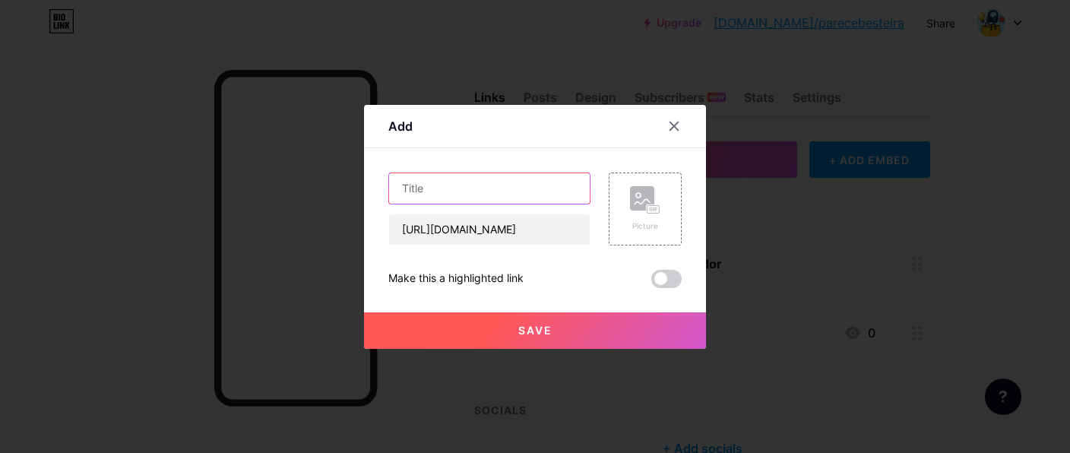
click at [450, 188] on input "text" at bounding box center [489, 188] width 201 height 30
type input "1"
click at [504, 345] on button "Save" at bounding box center [535, 330] width 342 height 36
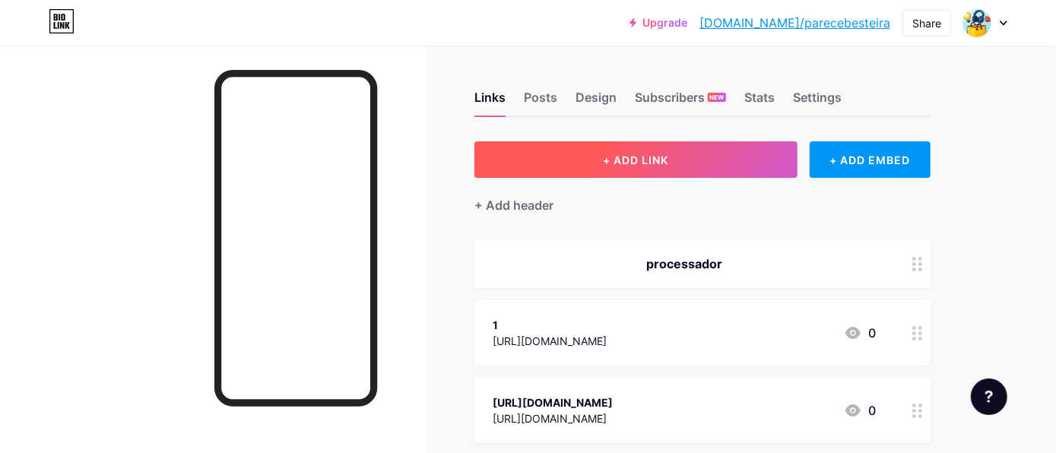
click at [651, 150] on button "+ ADD LINK" at bounding box center [635, 159] width 323 height 36
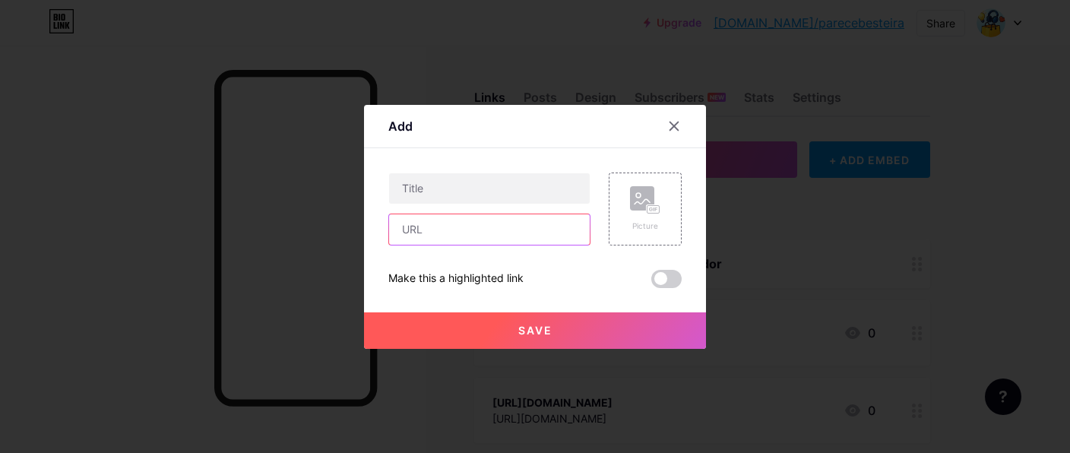
click at [466, 223] on input "text" at bounding box center [489, 229] width 201 height 30
drag, startPoint x: 510, startPoint y: 245, endPoint x: 502, endPoint y: 236, distance: 11.9
click at [508, 245] on div "Picture Make this a highlighted link Save" at bounding box center [534, 231] width 293 height 116
click at [502, 236] on input "text" at bounding box center [489, 229] width 201 height 30
paste input "[URL][DOMAIN_NAME]"
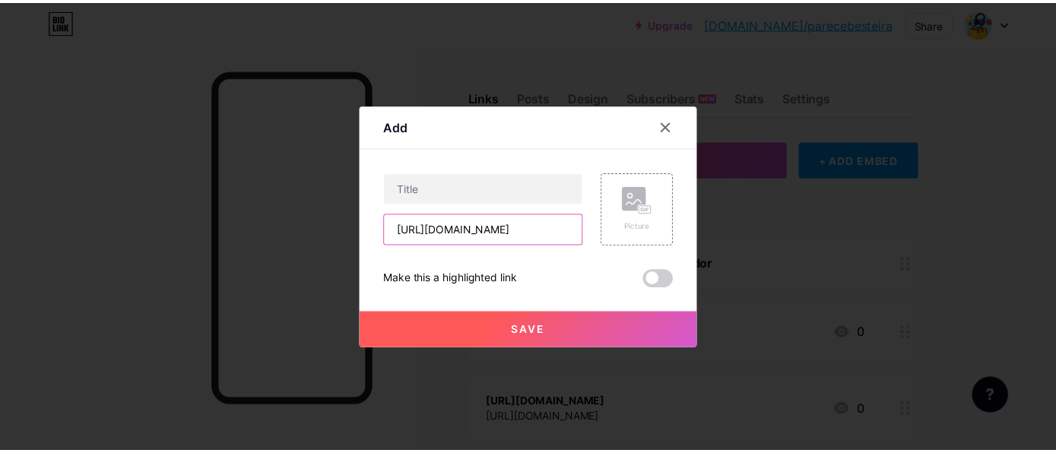
scroll to position [0, 13]
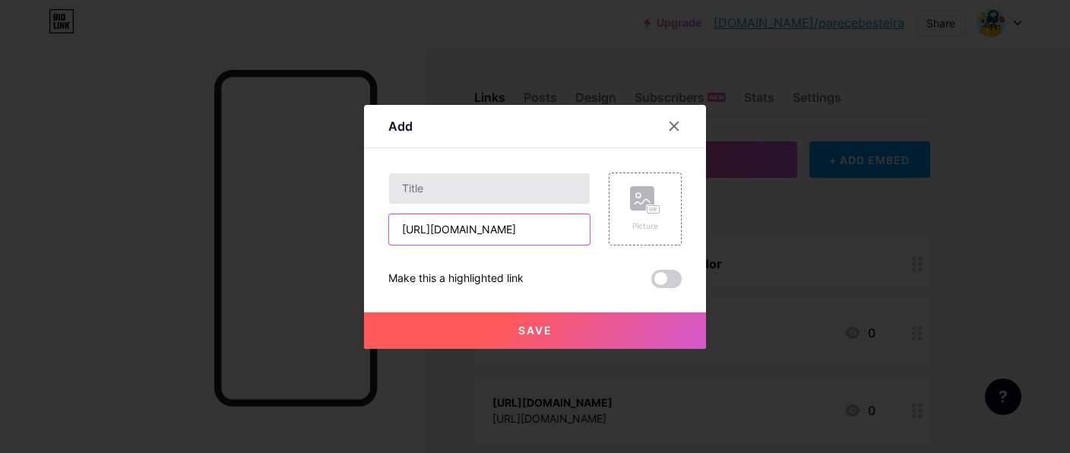
type input "[URL][DOMAIN_NAME]"
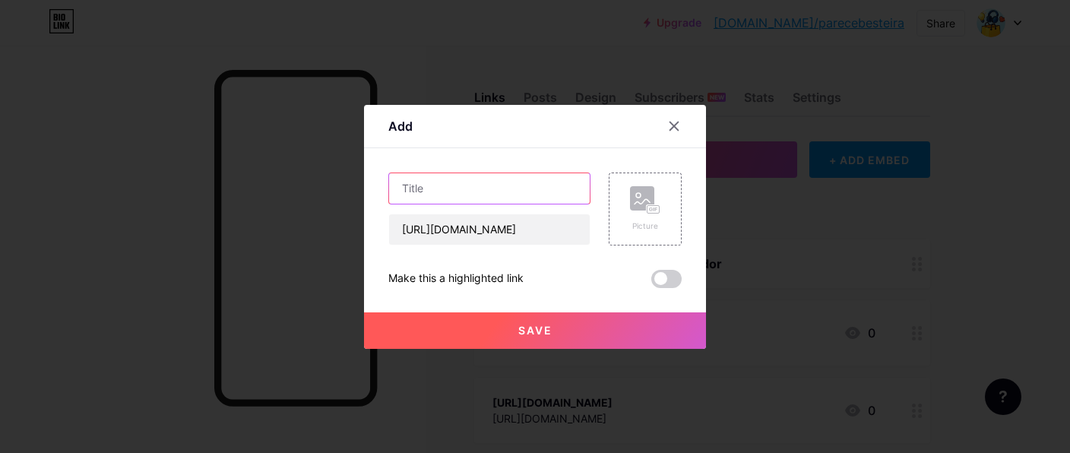
click at [458, 201] on input "text" at bounding box center [489, 188] width 201 height 30
type input "2"
click at [601, 342] on button "Save" at bounding box center [535, 330] width 342 height 36
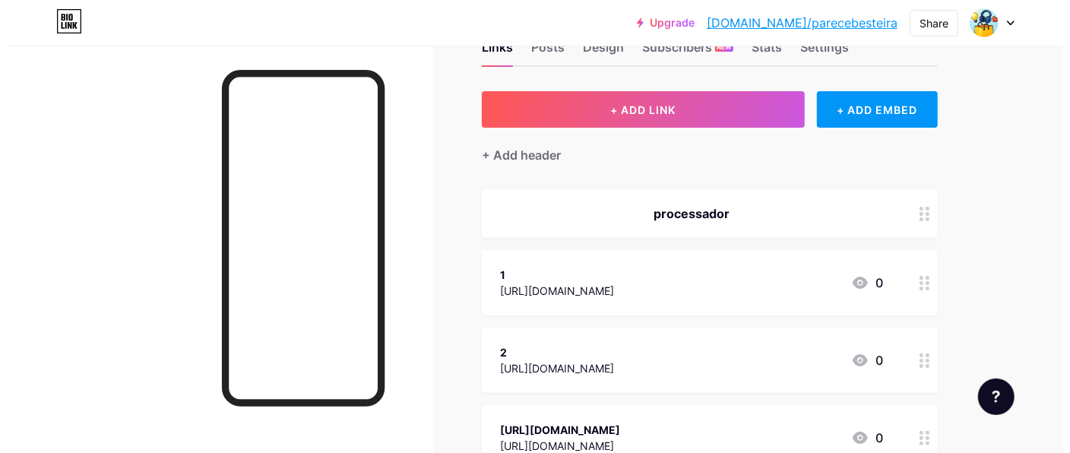
scroll to position [80, 0]
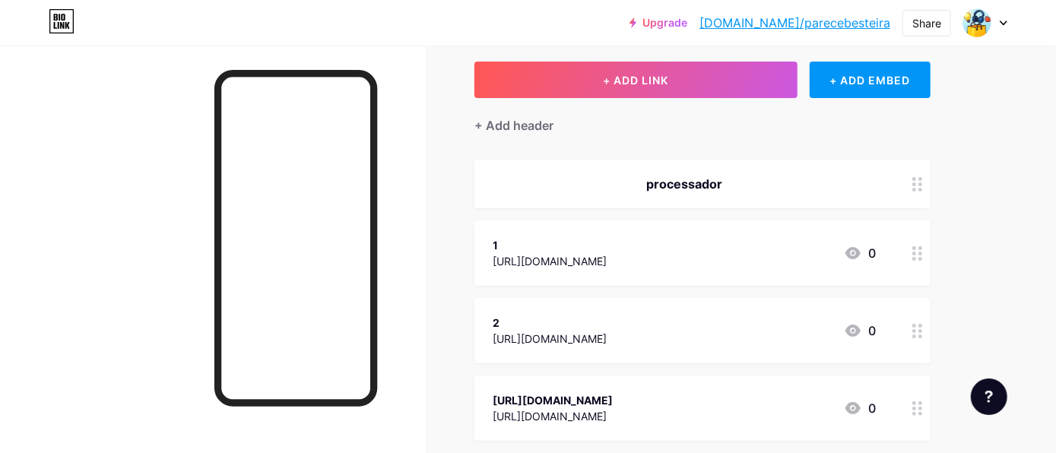
click at [913, 260] on div at bounding box center [917, 252] width 26 height 65
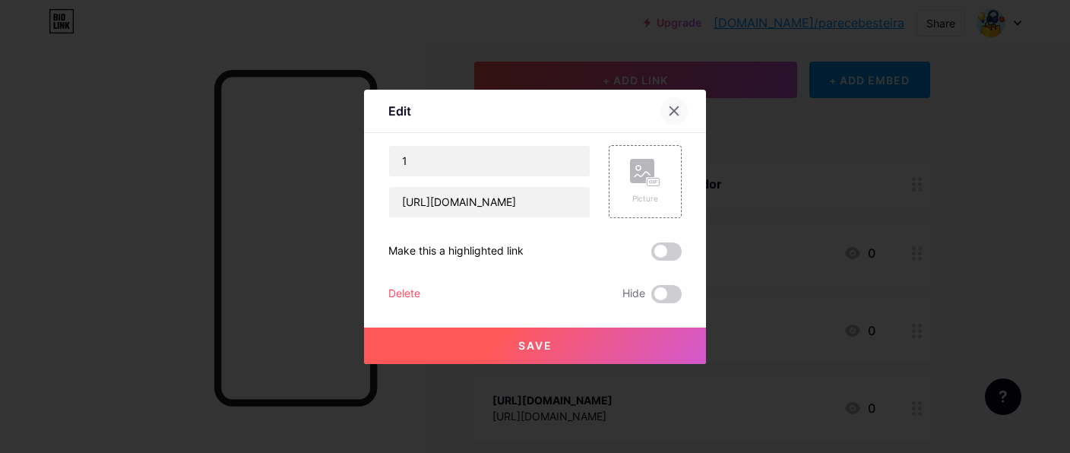
click at [668, 116] on icon at bounding box center [674, 111] width 12 height 12
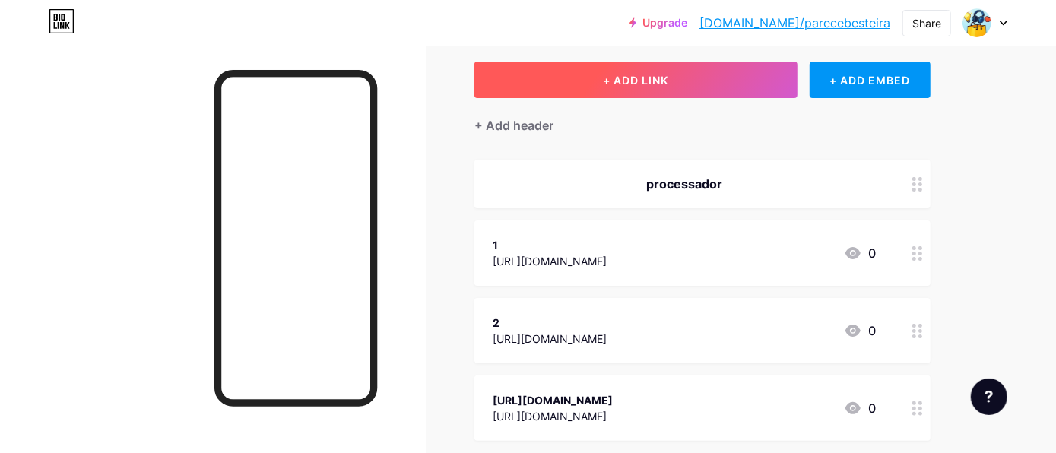
click at [592, 89] on button "+ ADD LINK" at bounding box center [635, 80] width 323 height 36
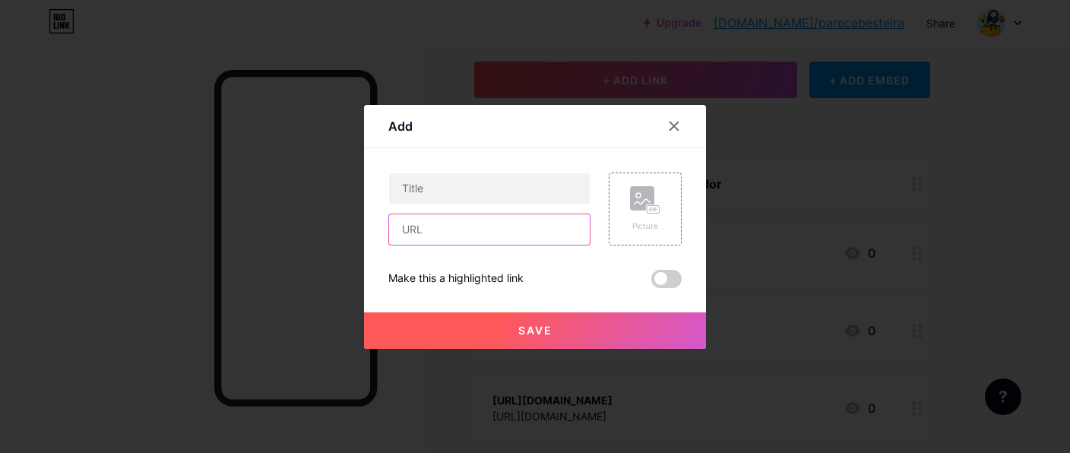
click at [489, 232] on input "text" at bounding box center [489, 229] width 201 height 30
paste input "[URL][DOMAIN_NAME]"
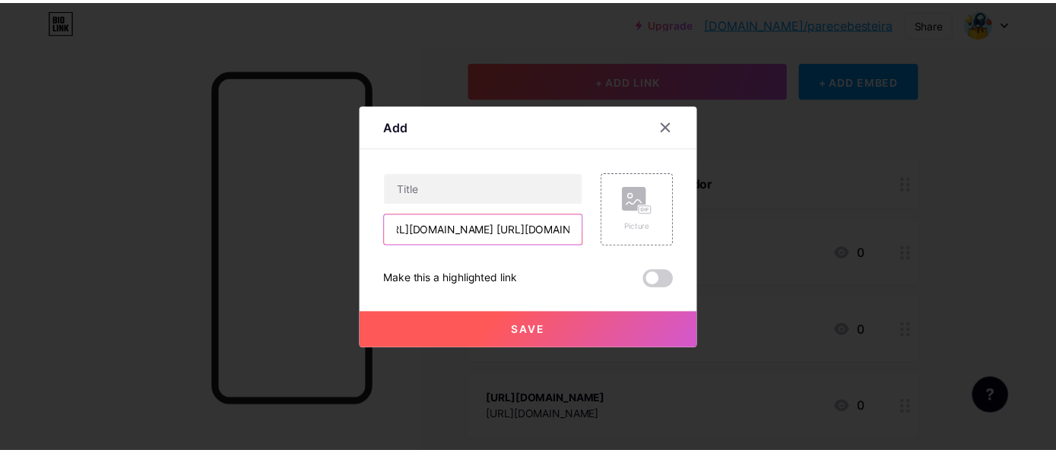
scroll to position [0, 205]
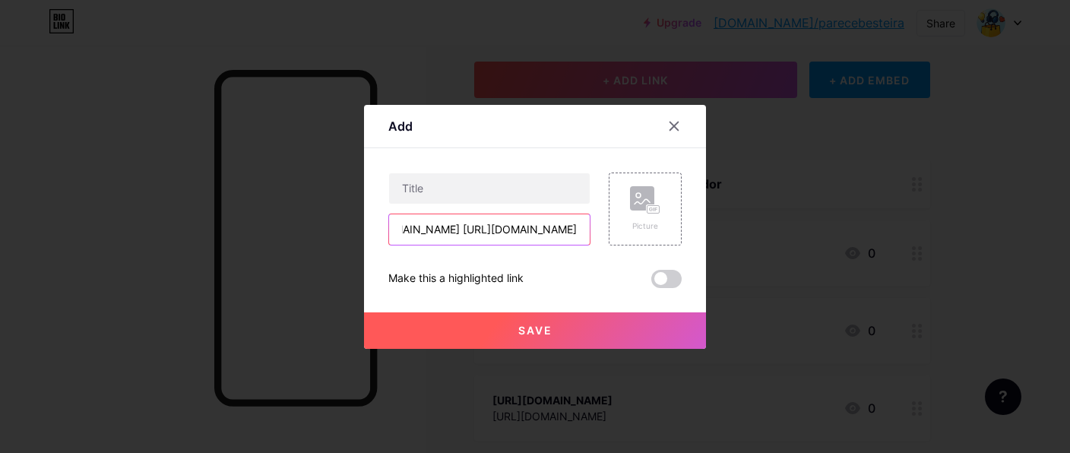
type input "[URL][DOMAIN_NAME] [URL][DOMAIN_NAME]"
click at [574, 324] on button "Save" at bounding box center [535, 330] width 342 height 36
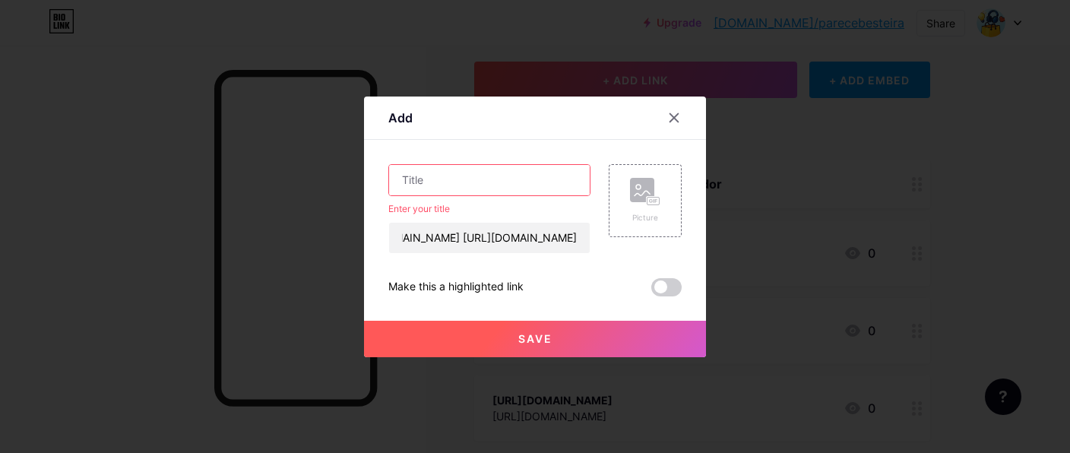
click at [515, 182] on input "text" at bounding box center [489, 180] width 201 height 30
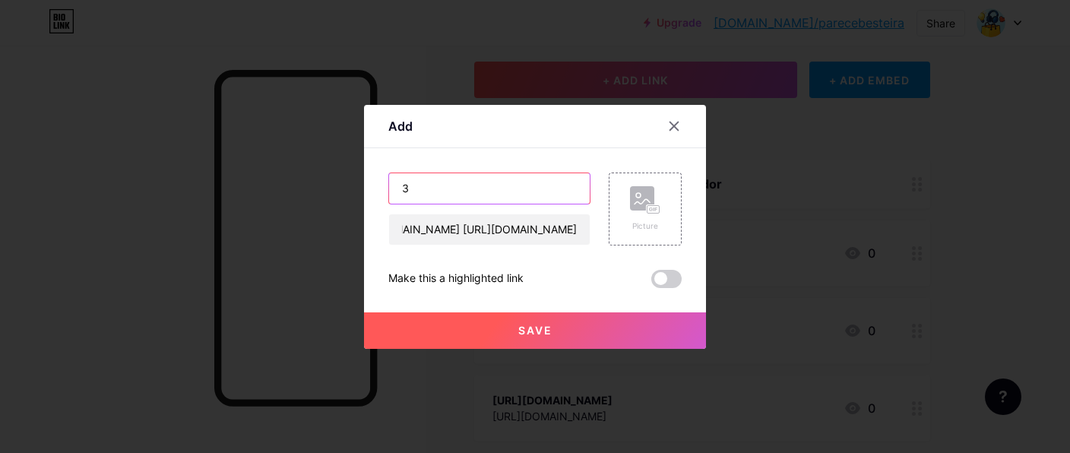
type input "3"
click at [510, 337] on button "Save" at bounding box center [535, 330] width 342 height 36
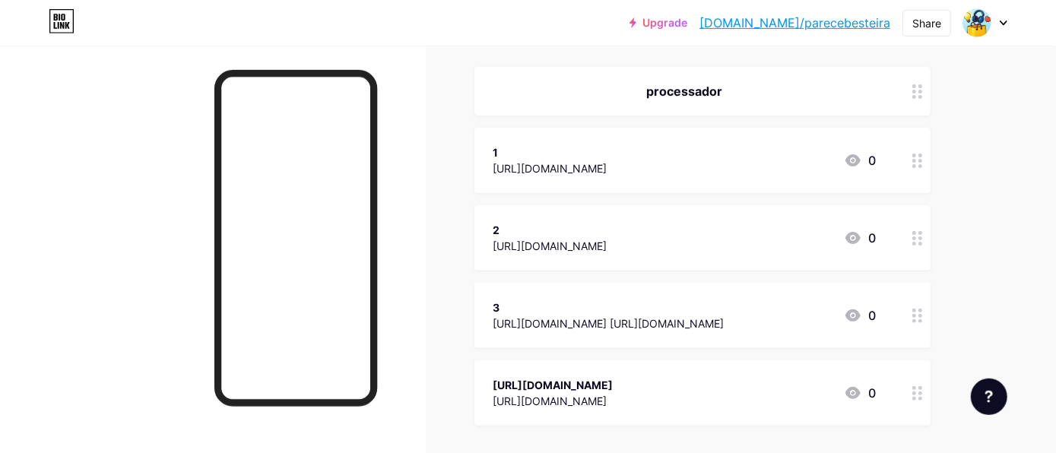
scroll to position [240, 0]
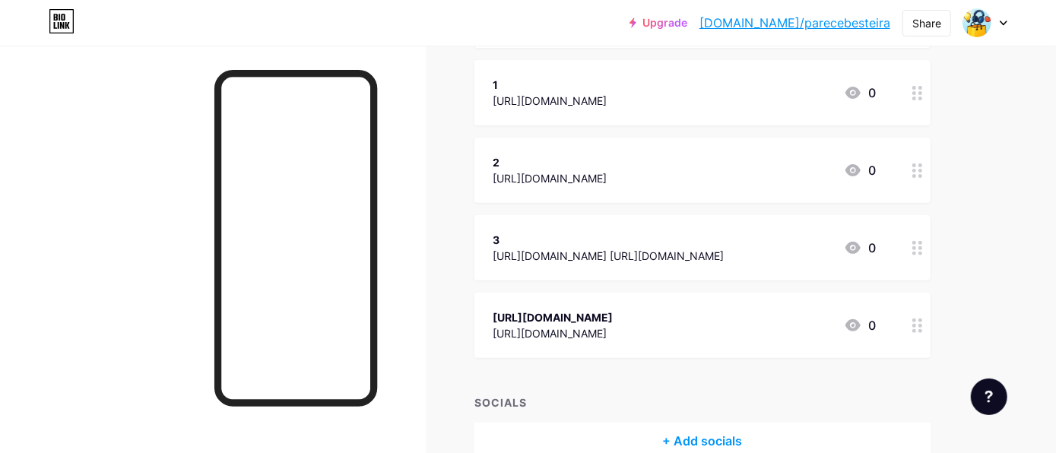
click at [723, 245] on div "3" at bounding box center [607, 240] width 231 height 16
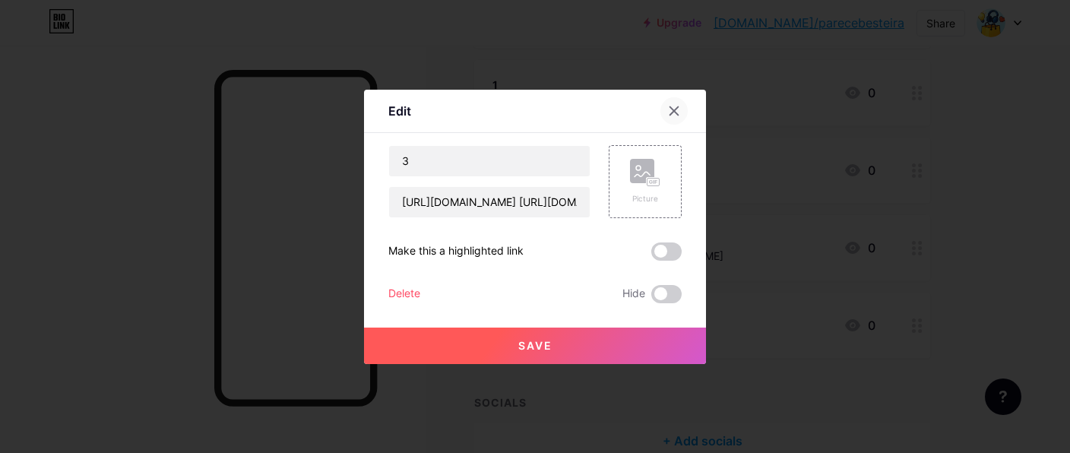
click at [672, 119] on div at bounding box center [673, 110] width 27 height 27
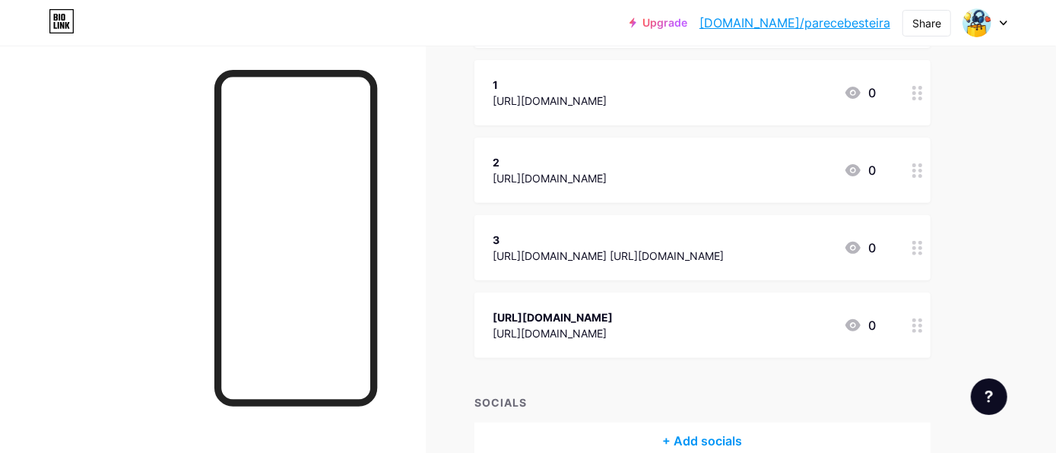
click at [921, 257] on div at bounding box center [917, 247] width 26 height 65
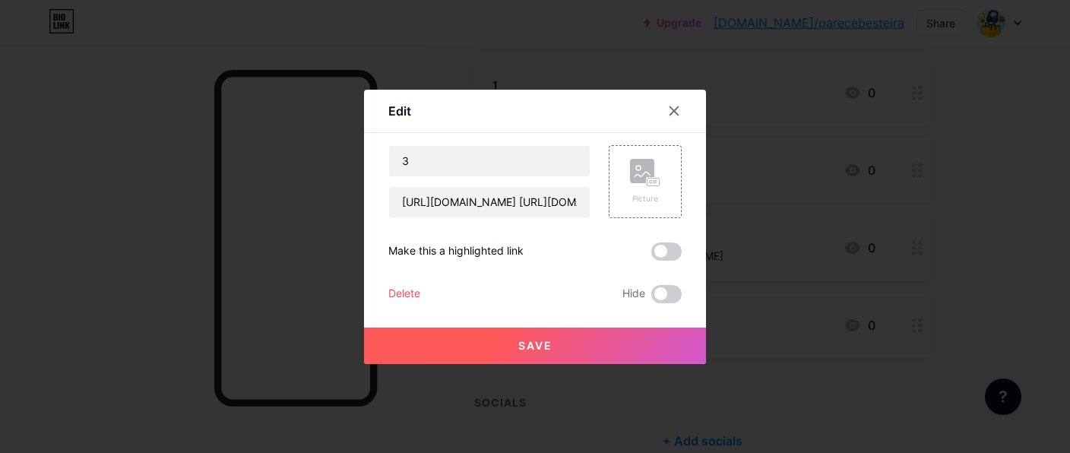
click at [959, 193] on div at bounding box center [535, 226] width 1070 height 453
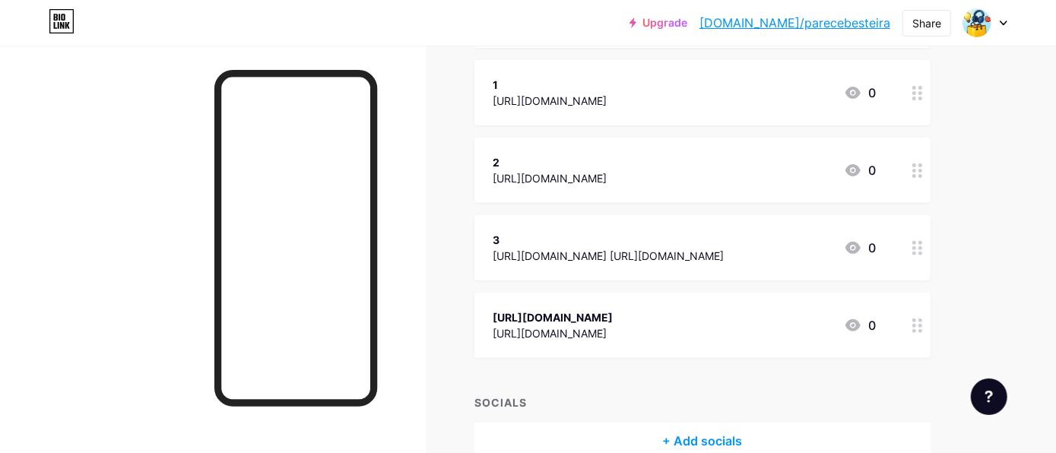
click at [913, 248] on circle at bounding box center [914, 248] width 4 height 4
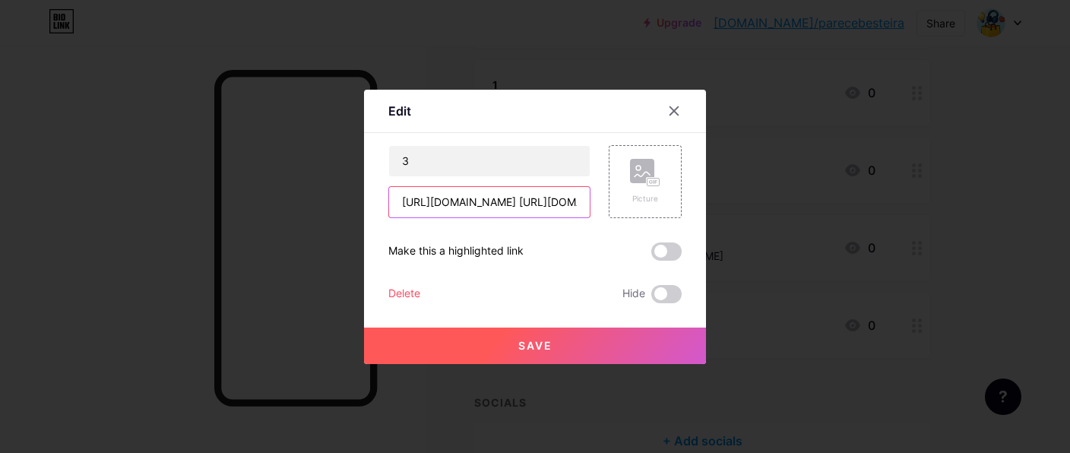
click at [479, 212] on input "[URL][DOMAIN_NAME] [URL][DOMAIN_NAME]" at bounding box center [489, 202] width 201 height 30
click at [540, 205] on input "[URL][DOMAIN_NAME] [URL][DOMAIN_NAME]" at bounding box center [489, 202] width 201 height 30
click at [668, 105] on icon at bounding box center [674, 111] width 12 height 12
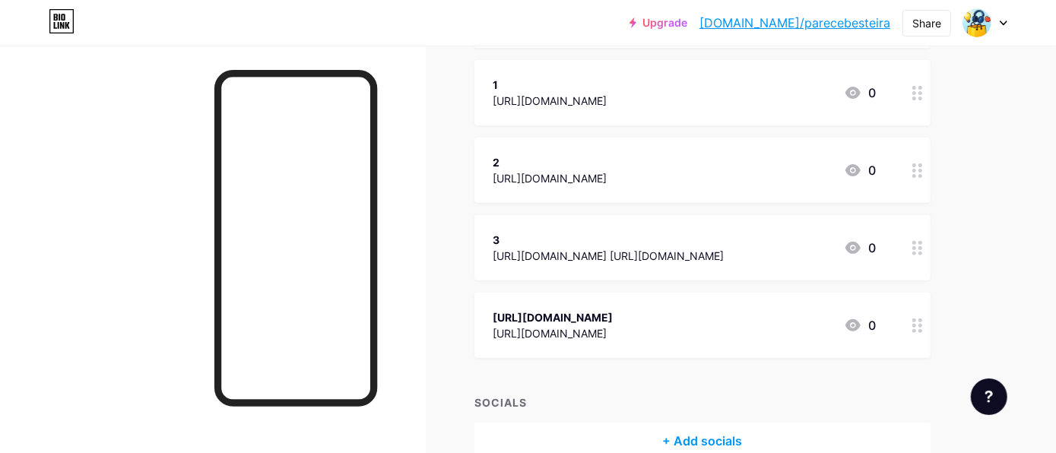
click at [856, 239] on icon at bounding box center [853, 248] width 18 height 18
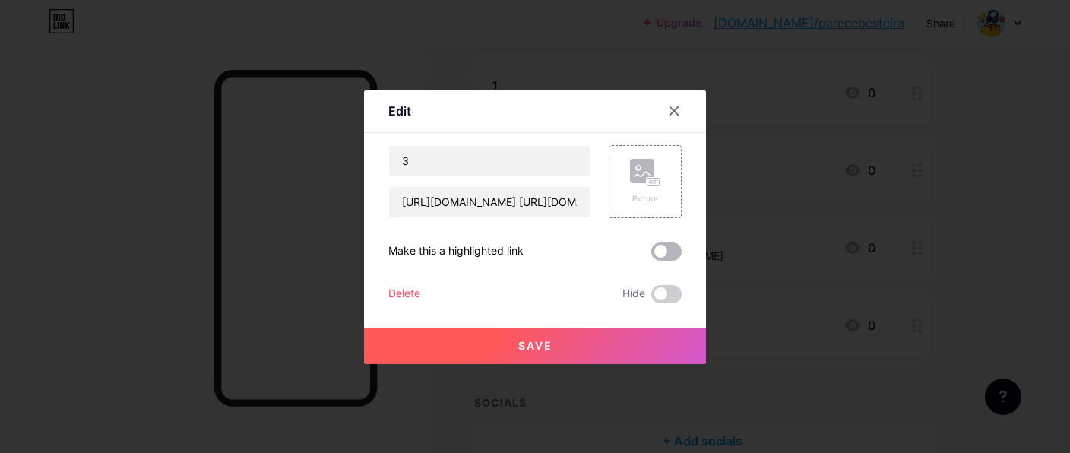
click at [665, 253] on span at bounding box center [666, 251] width 30 height 18
click at [651, 255] on input "checkbox" at bounding box center [651, 255] width 0 height 0
click at [530, 343] on span "Save" at bounding box center [535, 345] width 34 height 13
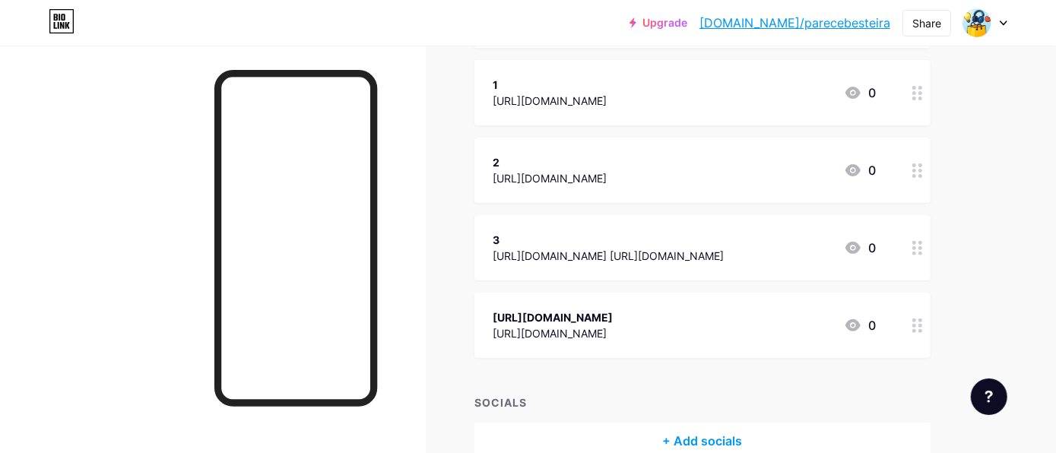
click at [632, 256] on div "[URL][DOMAIN_NAME] [URL][DOMAIN_NAME]" at bounding box center [607, 256] width 231 height 16
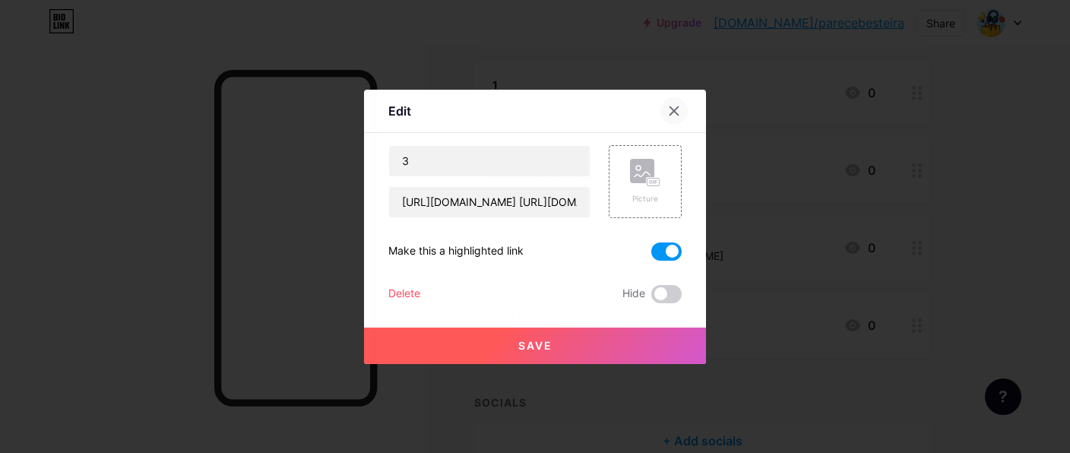
click at [669, 118] on div at bounding box center [673, 110] width 27 height 27
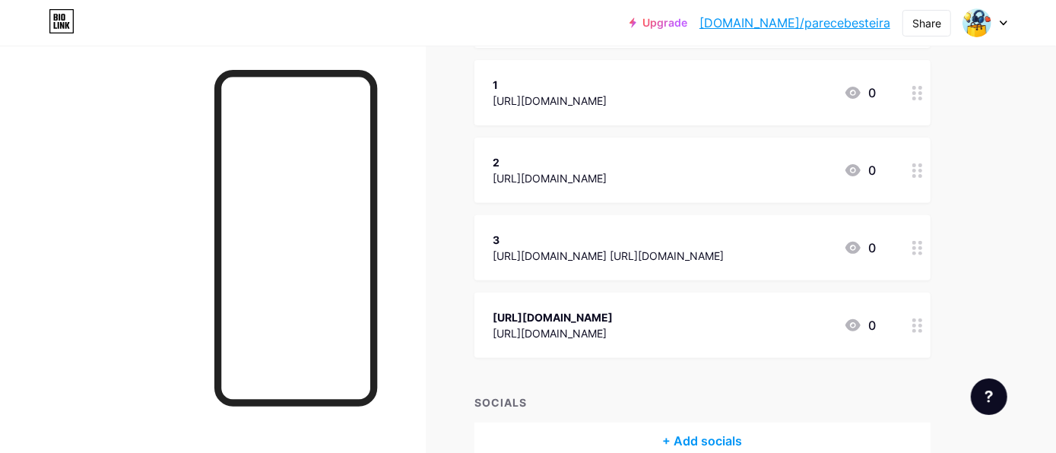
click at [918, 250] on icon at bounding box center [917, 248] width 11 height 14
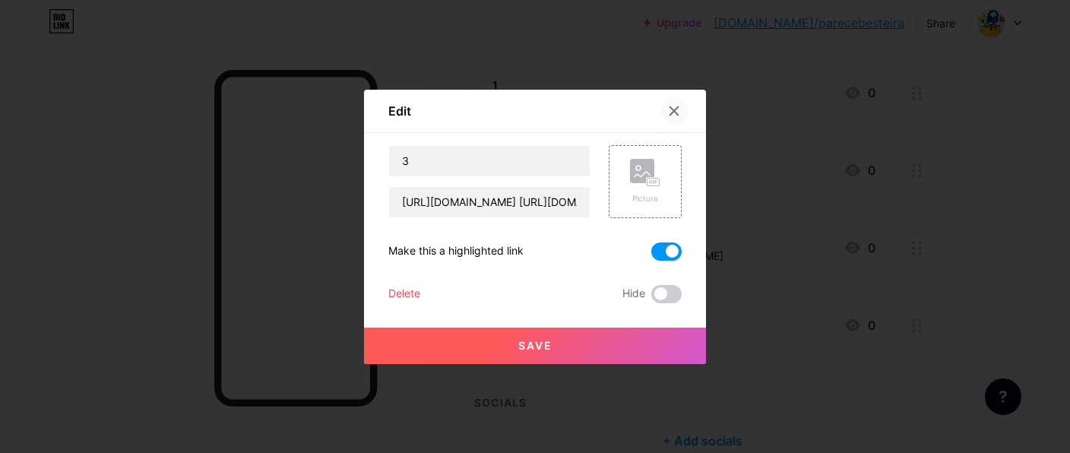
click at [661, 109] on div at bounding box center [673, 110] width 27 height 27
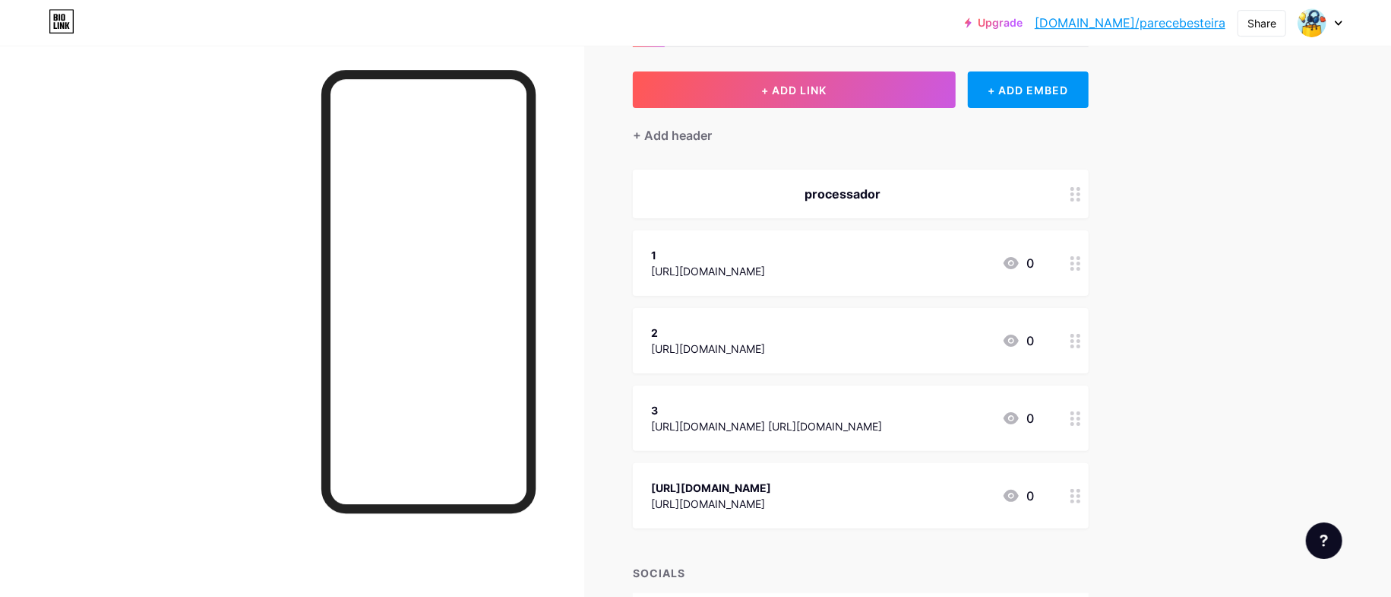
scroll to position [79, 0]
